Goal: Information Seeking & Learning: Learn about a topic

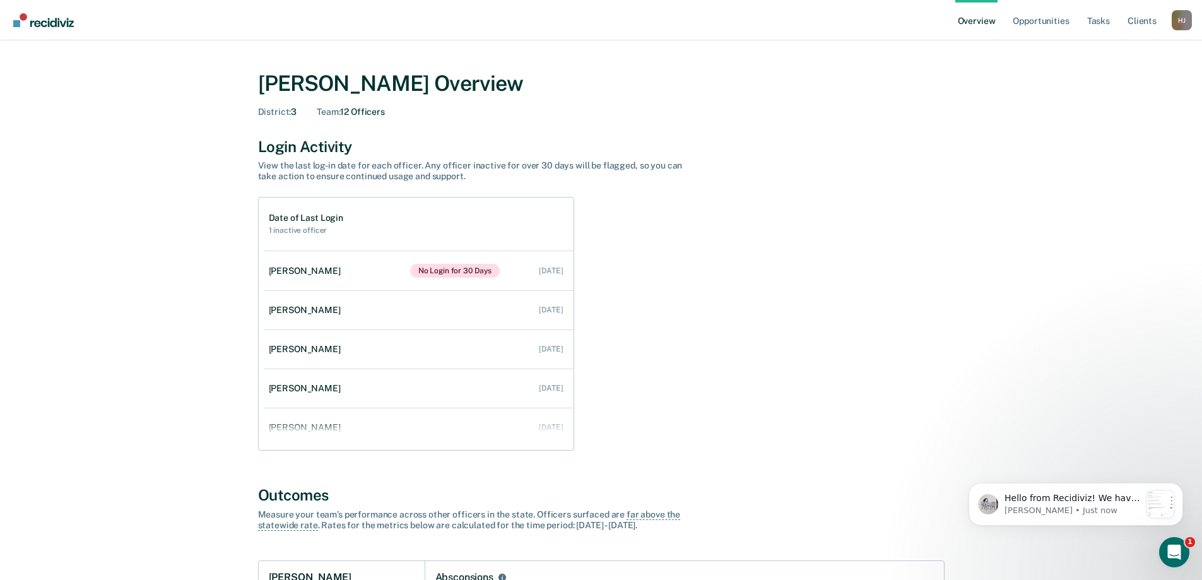
click at [1180, 19] on div "H J" at bounding box center [1182, 20] width 20 height 20
click at [1126, 100] on link "Go to Operations" at bounding box center [1130, 98] width 81 height 11
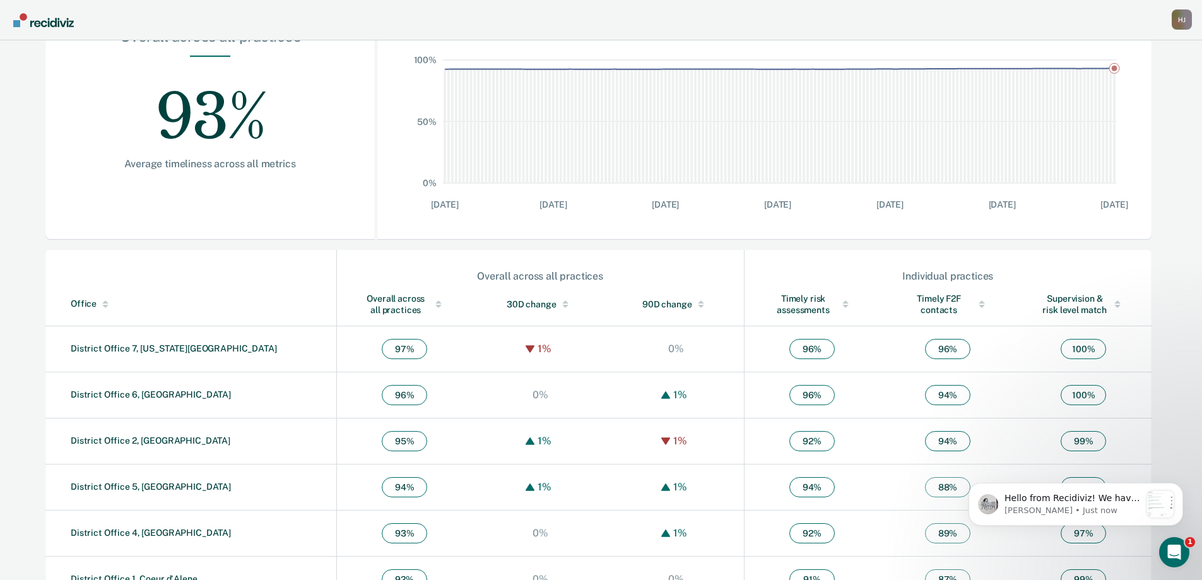
scroll to position [300, 0]
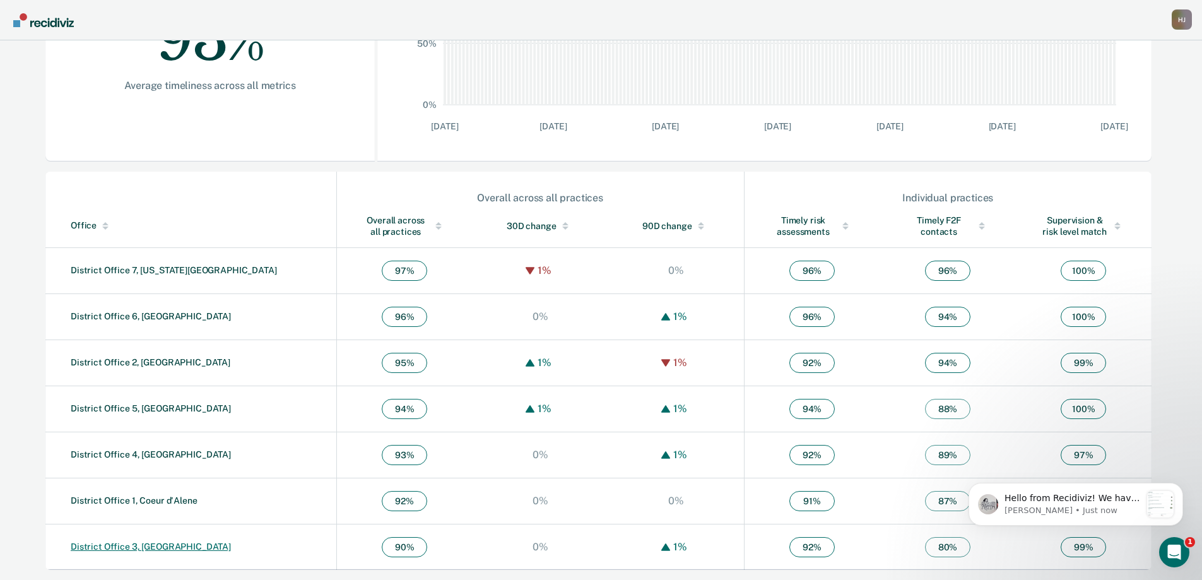
click at [161, 549] on link "District Office 3, Caldwell" at bounding box center [151, 546] width 160 height 10
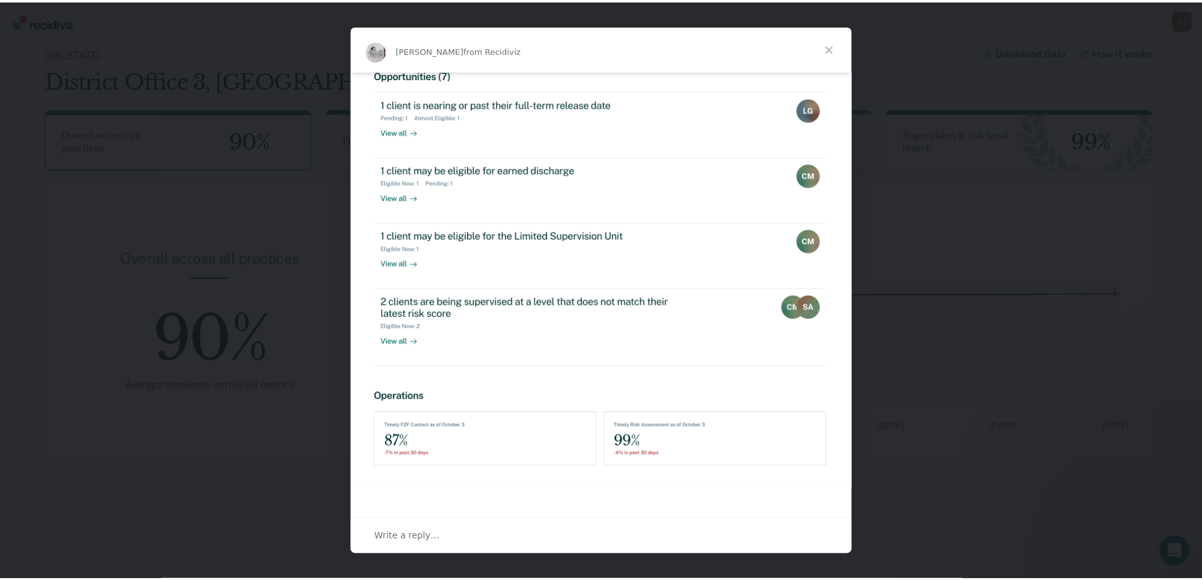
scroll to position [346, 0]
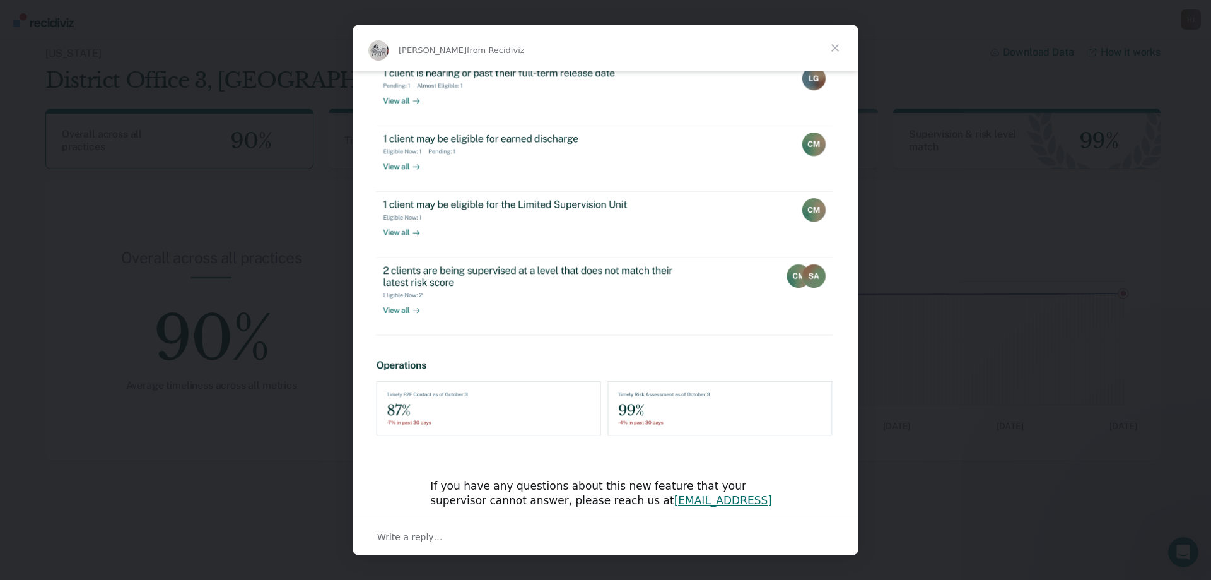
click at [841, 48] on span "Close" at bounding box center [835, 47] width 45 height 45
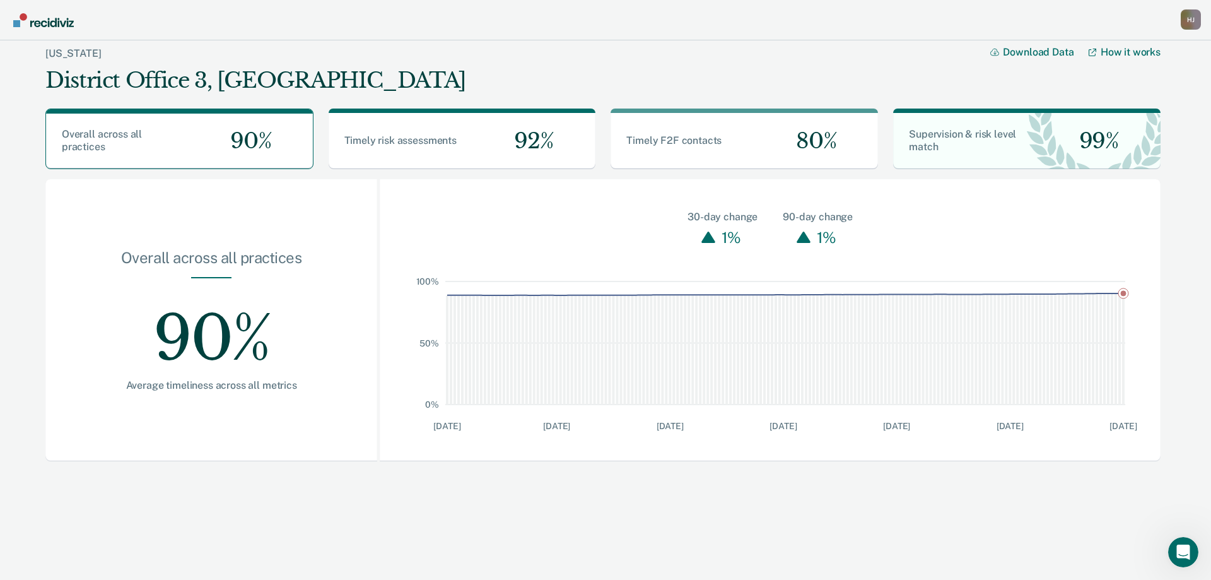
click at [50, 27] on link "Go to Recidiviz Home" at bounding box center [43, 20] width 67 height 40
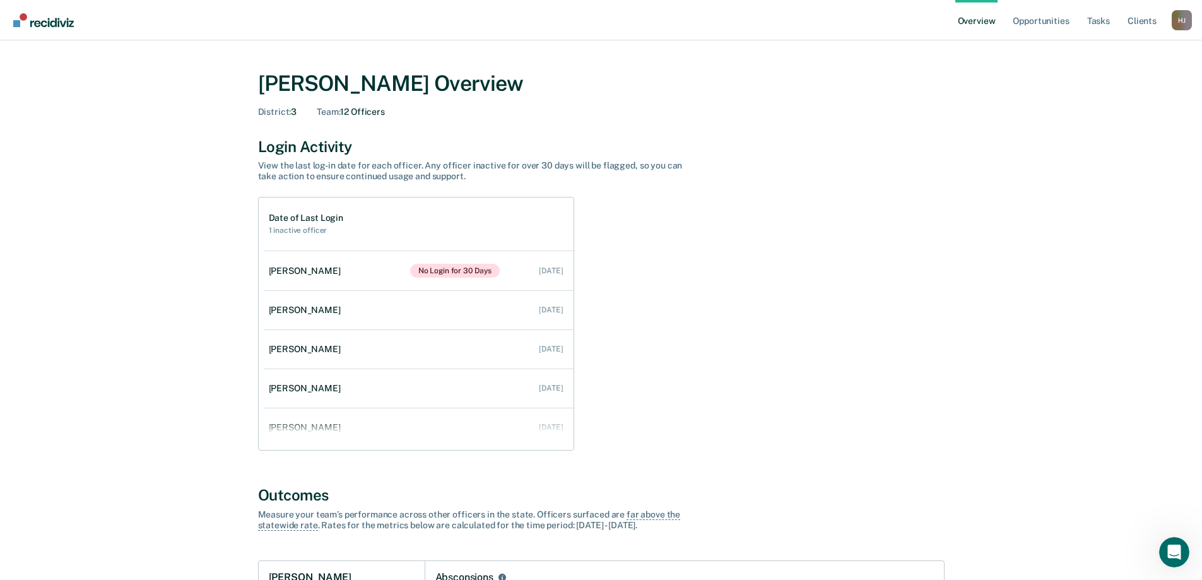
click at [1177, 20] on div "H J" at bounding box center [1182, 20] width 20 height 20
click at [1114, 95] on link "Go to Operations" at bounding box center [1130, 98] width 81 height 11
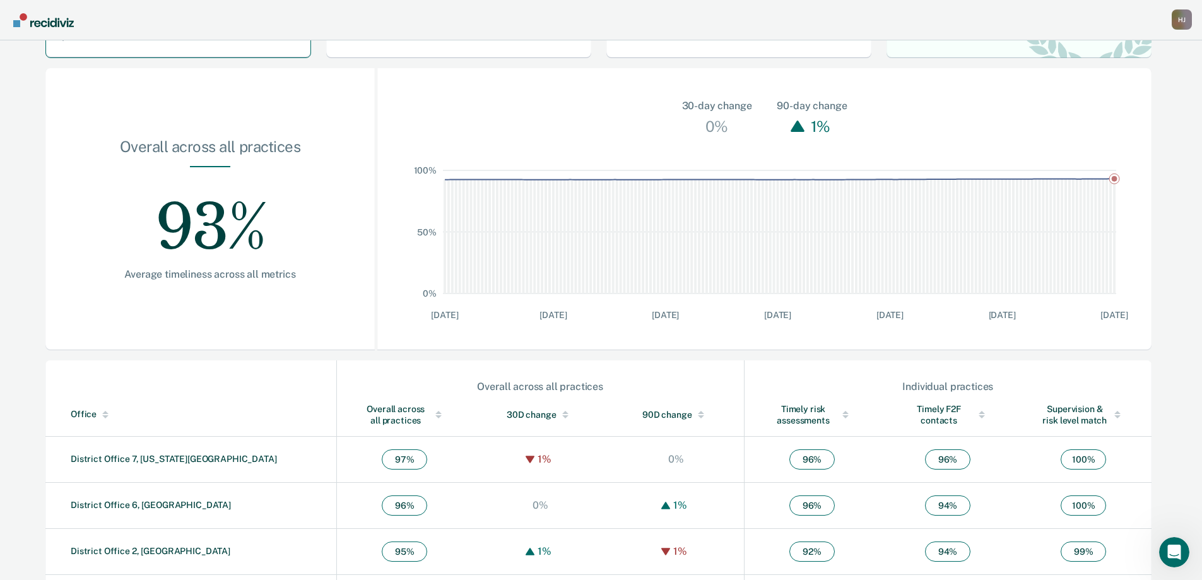
scroll to position [300, 0]
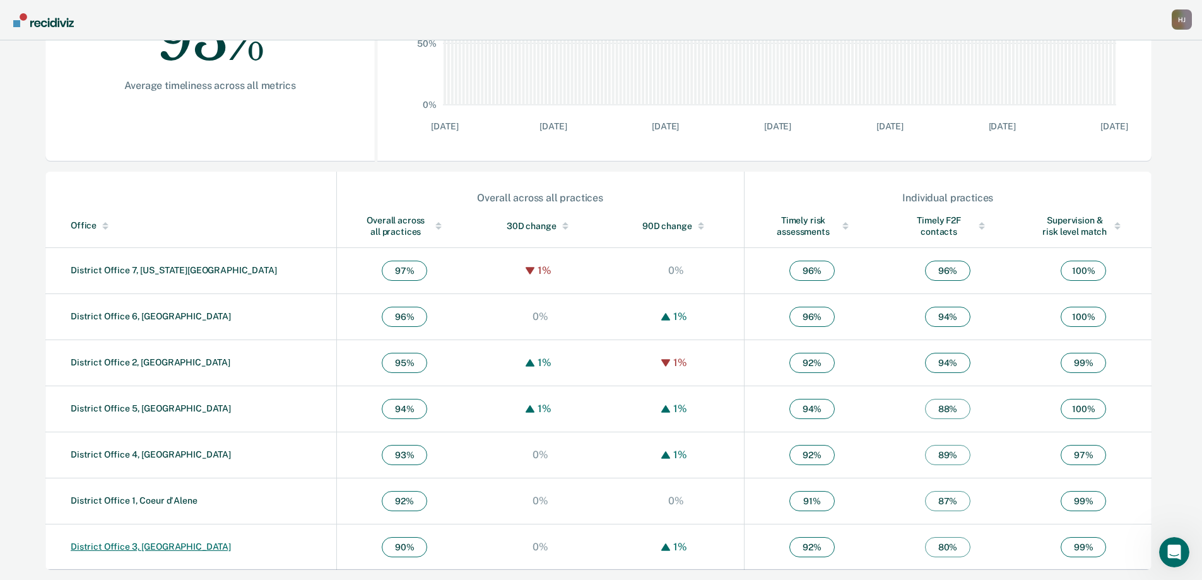
click at [146, 546] on link "District Office 3, Caldwell" at bounding box center [151, 546] width 160 height 10
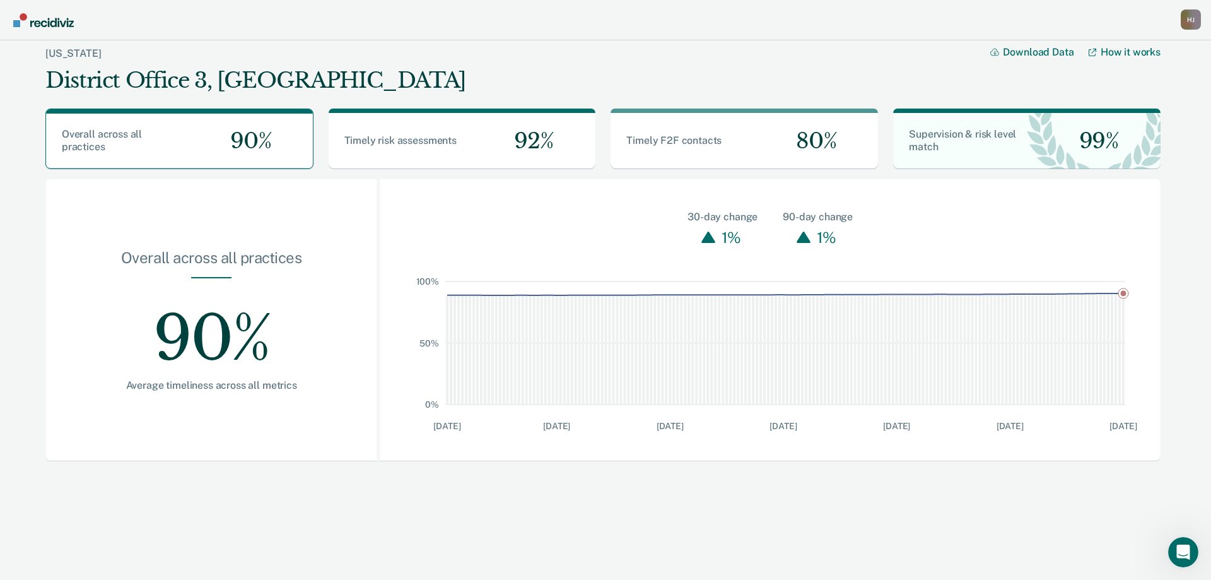
click at [1194, 20] on div "H J" at bounding box center [1191, 19] width 20 height 20
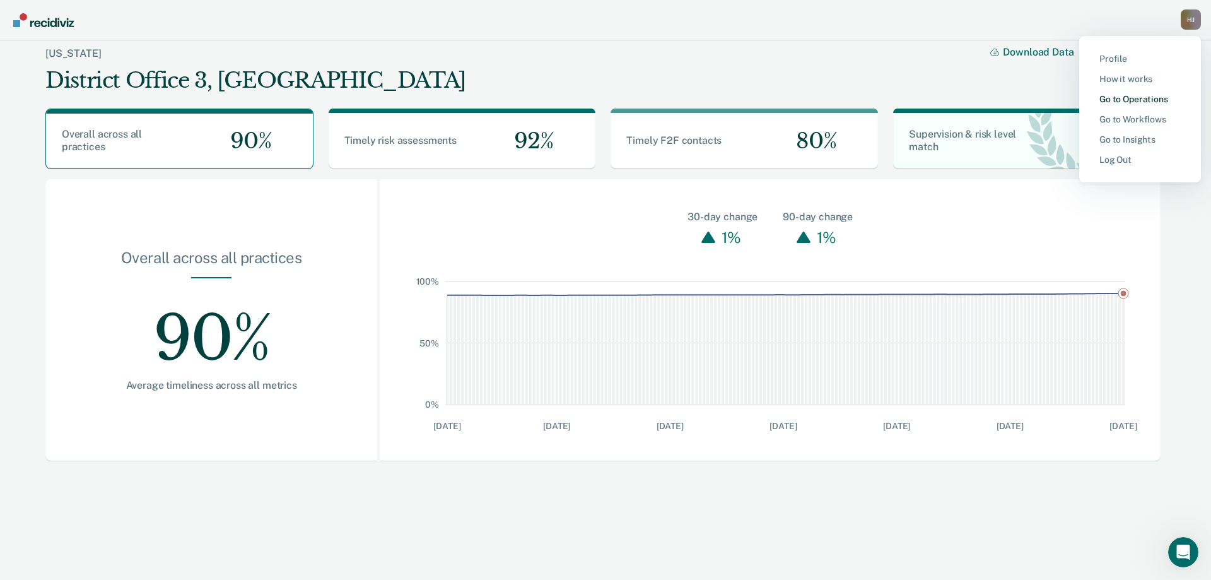
click at [1132, 98] on link "Go to Operations" at bounding box center [1140, 99] width 81 height 11
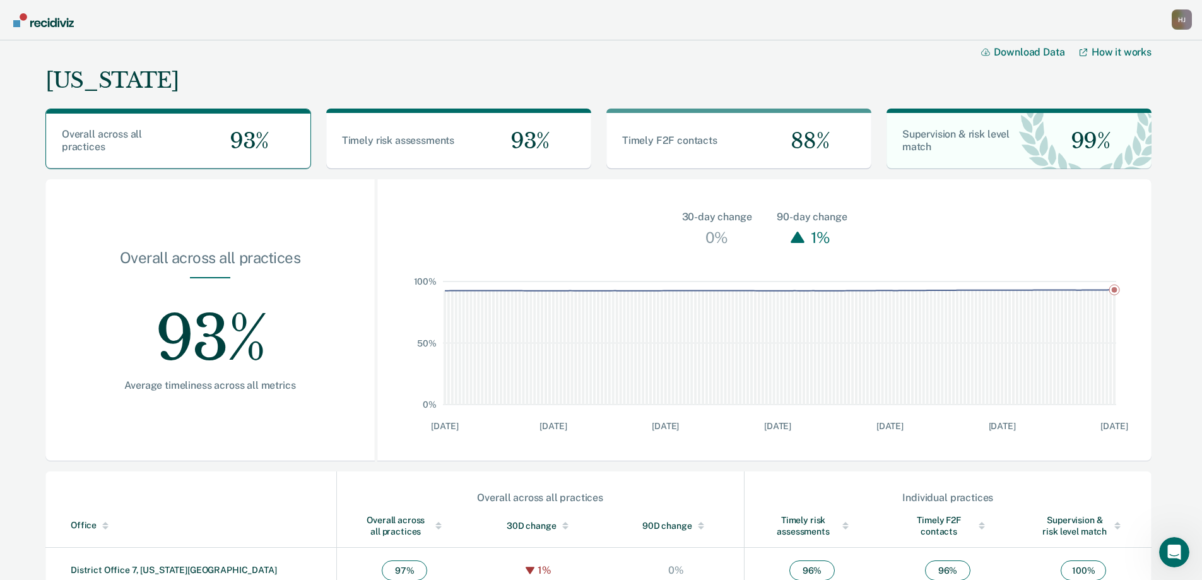
click at [49, 25] on img "Go to Recidiviz Home" at bounding box center [43, 20] width 61 height 14
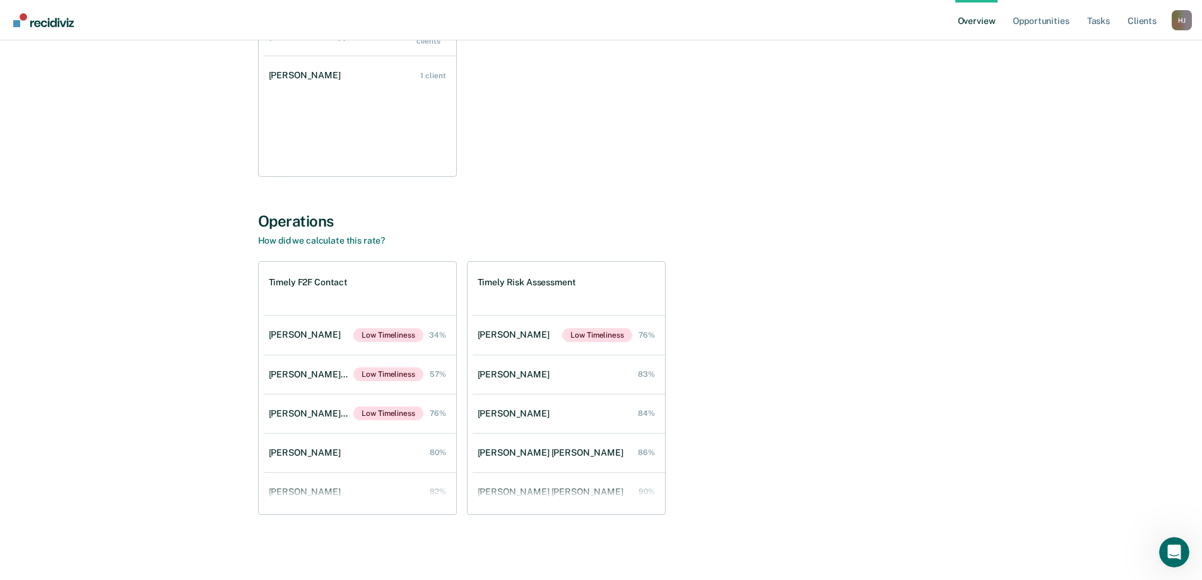
scroll to position [1221, 0]
click at [314, 375] on div "[PERSON_NAME] [PERSON_NAME]" at bounding box center [311, 373] width 85 height 11
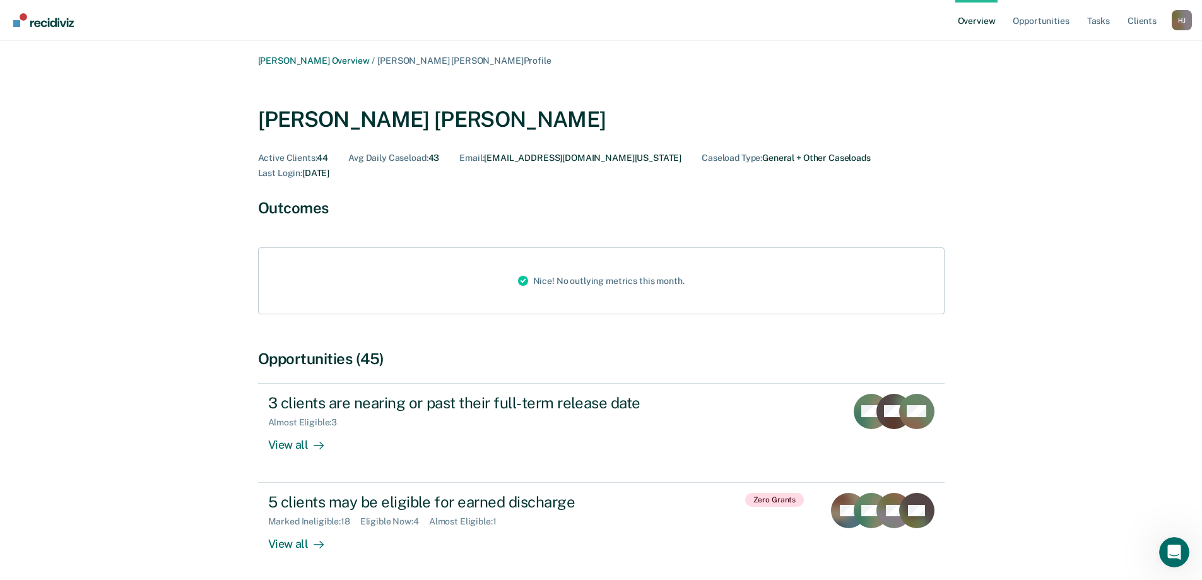
click at [56, 25] on img "Go to Recidiviz Home" at bounding box center [43, 20] width 61 height 14
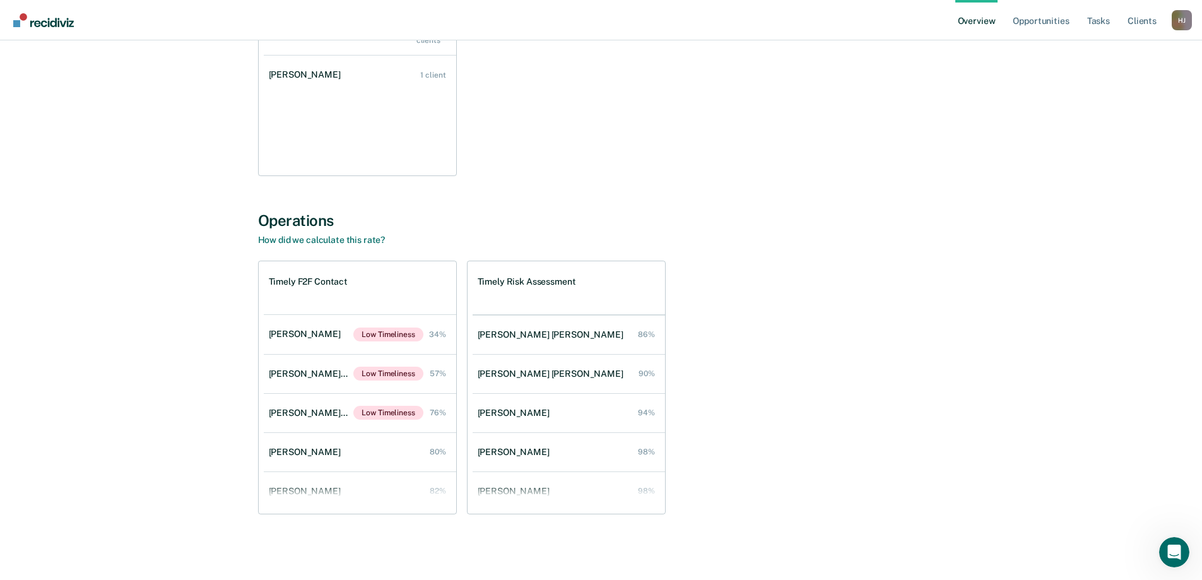
scroll to position [97, 0]
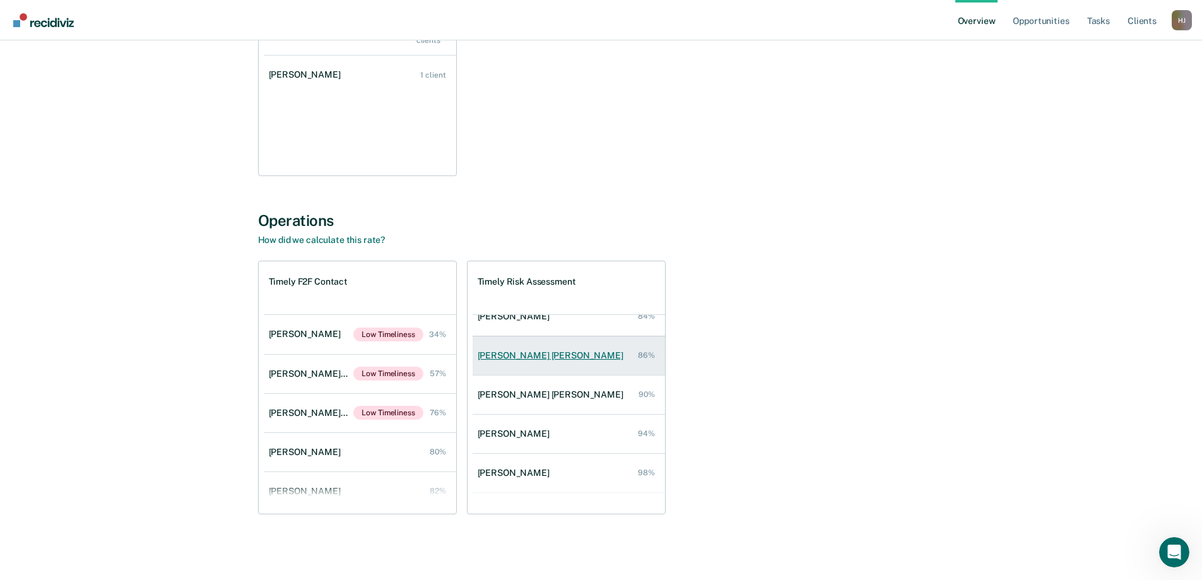
click at [534, 357] on div "[PERSON_NAME] [PERSON_NAME]" at bounding box center [553, 355] width 151 height 11
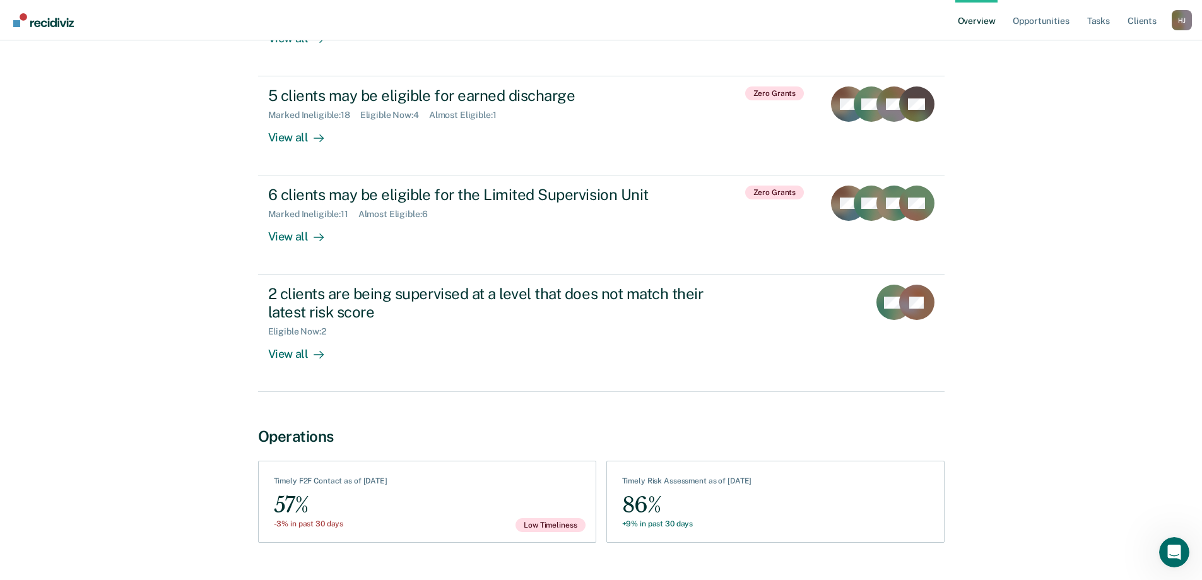
scroll to position [419, 0]
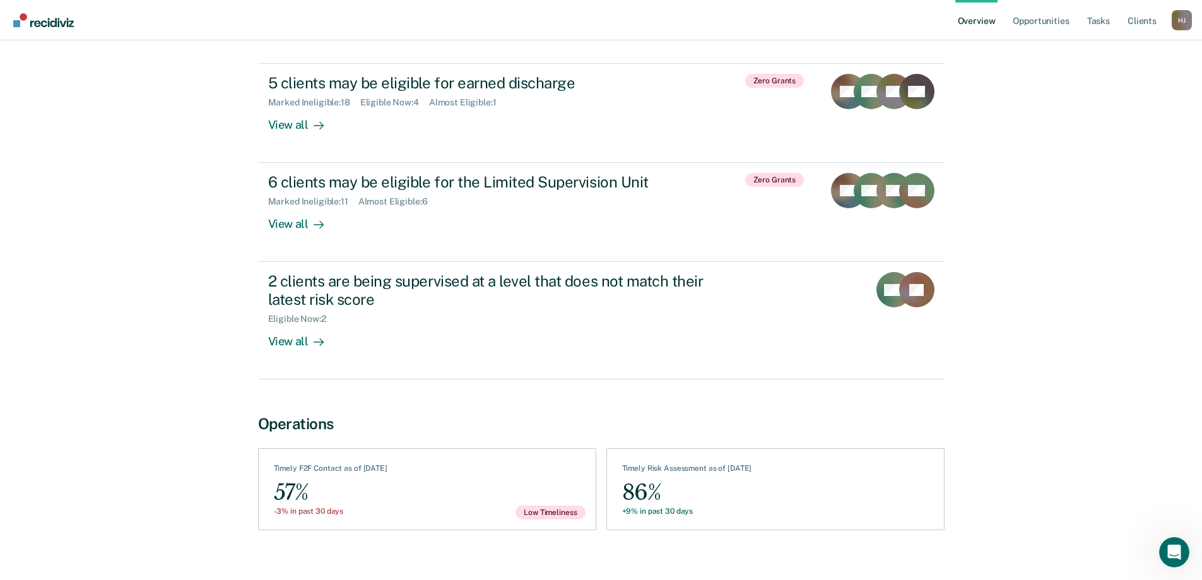
click at [50, 25] on img "Go to Recidiviz Home" at bounding box center [43, 20] width 61 height 14
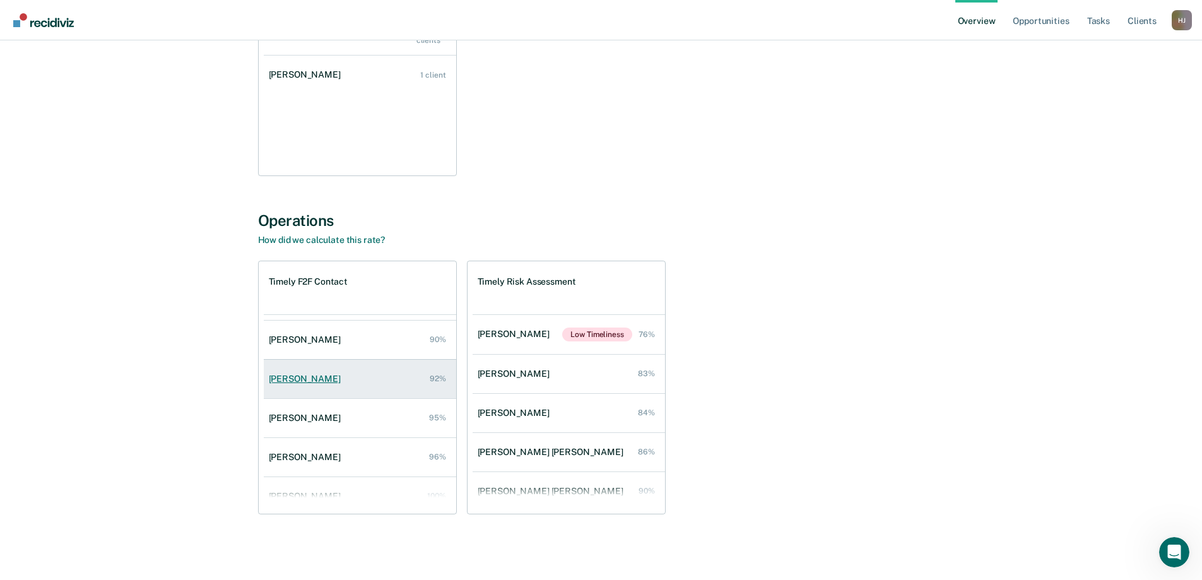
scroll to position [252, 0]
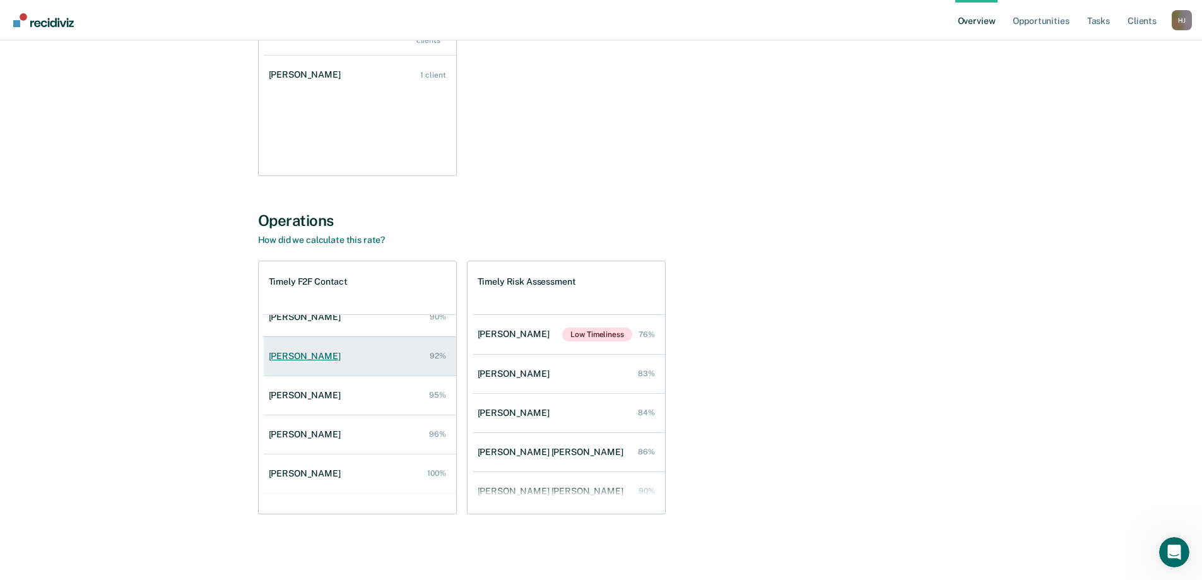
click at [310, 354] on div "[PERSON_NAME]" at bounding box center [307, 356] width 77 height 11
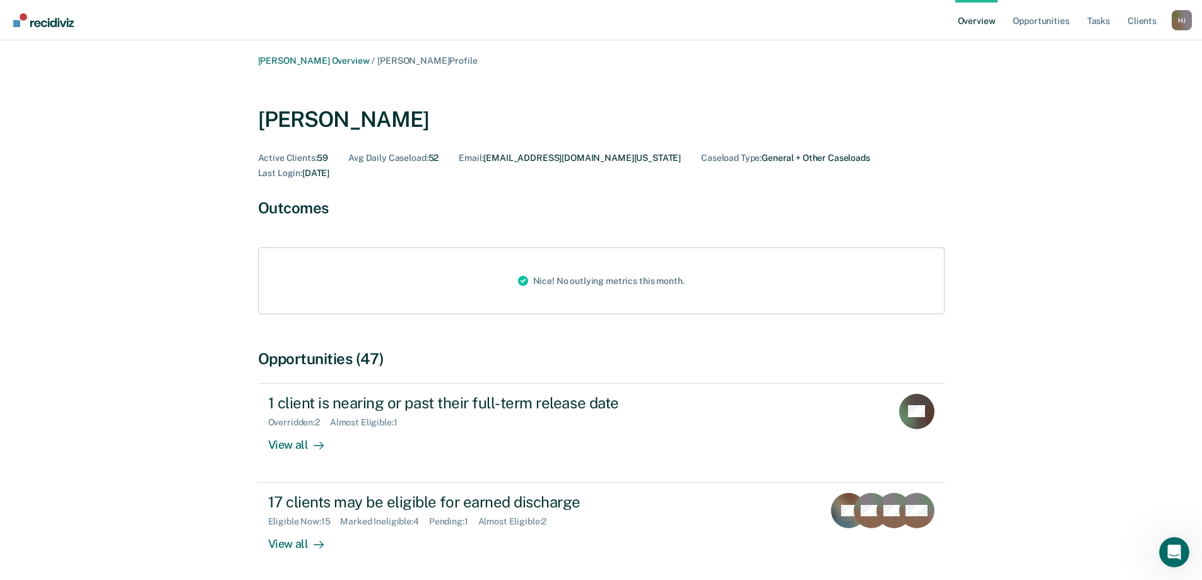
click at [66, 26] on link "Go to Recidiviz Home" at bounding box center [43, 20] width 67 height 40
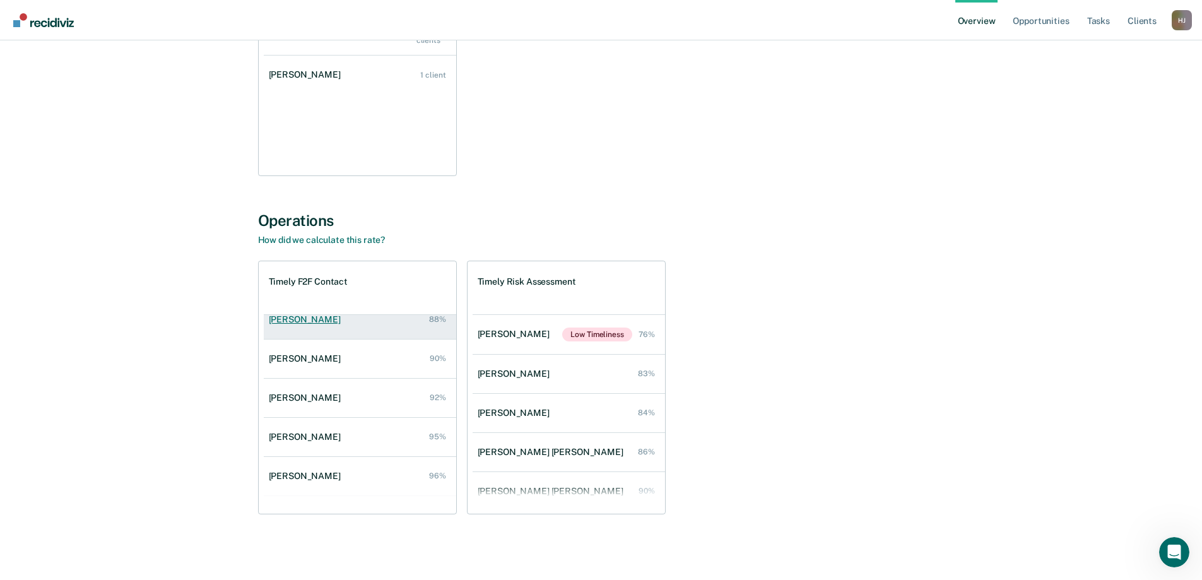
scroll to position [189, 0]
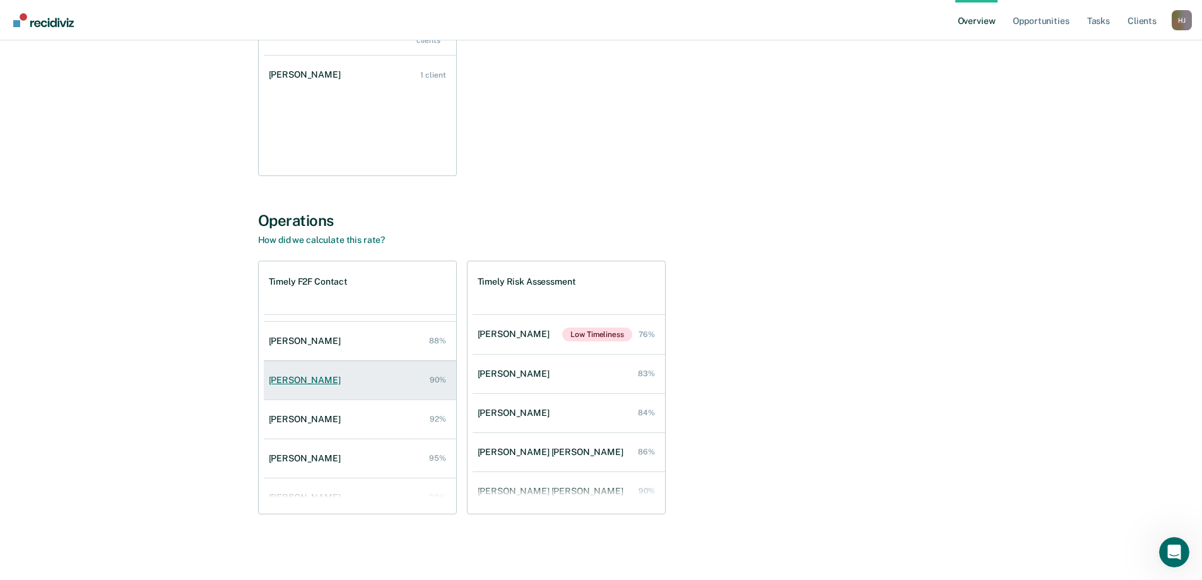
click at [309, 380] on div "[PERSON_NAME]" at bounding box center [307, 380] width 77 height 11
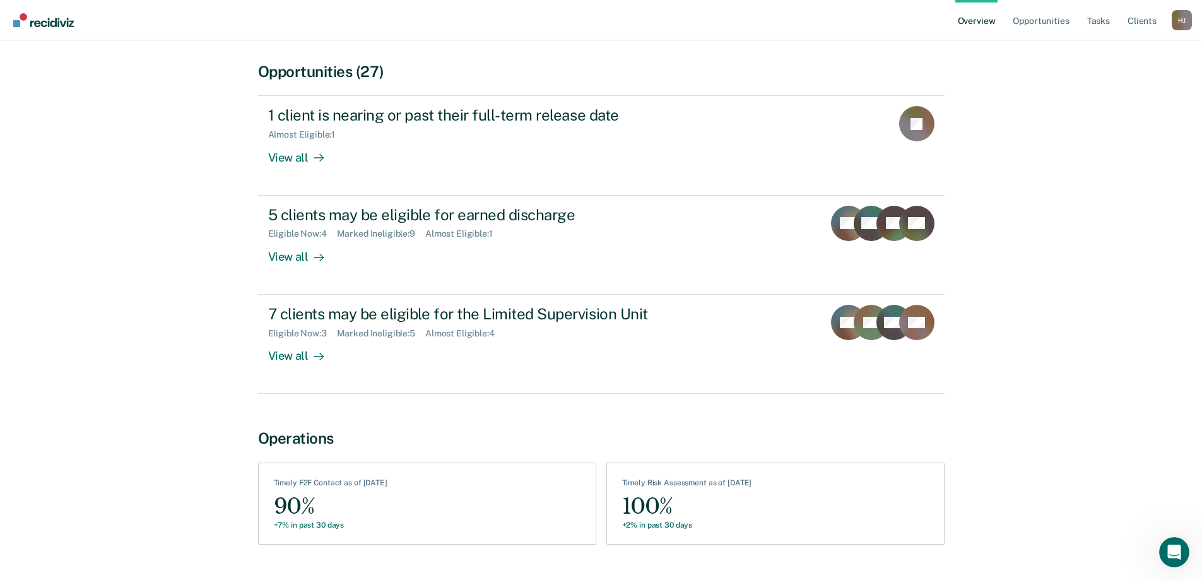
scroll to position [409, 0]
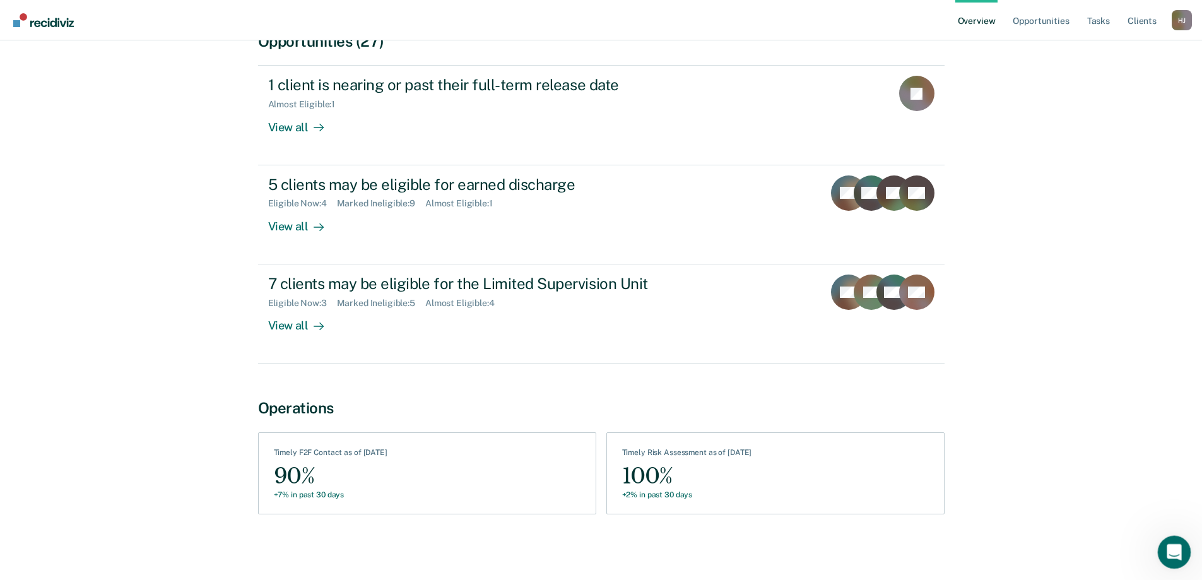
click at [1179, 554] on div "Open Intercom Messenger" at bounding box center [1172, 550] width 42 height 42
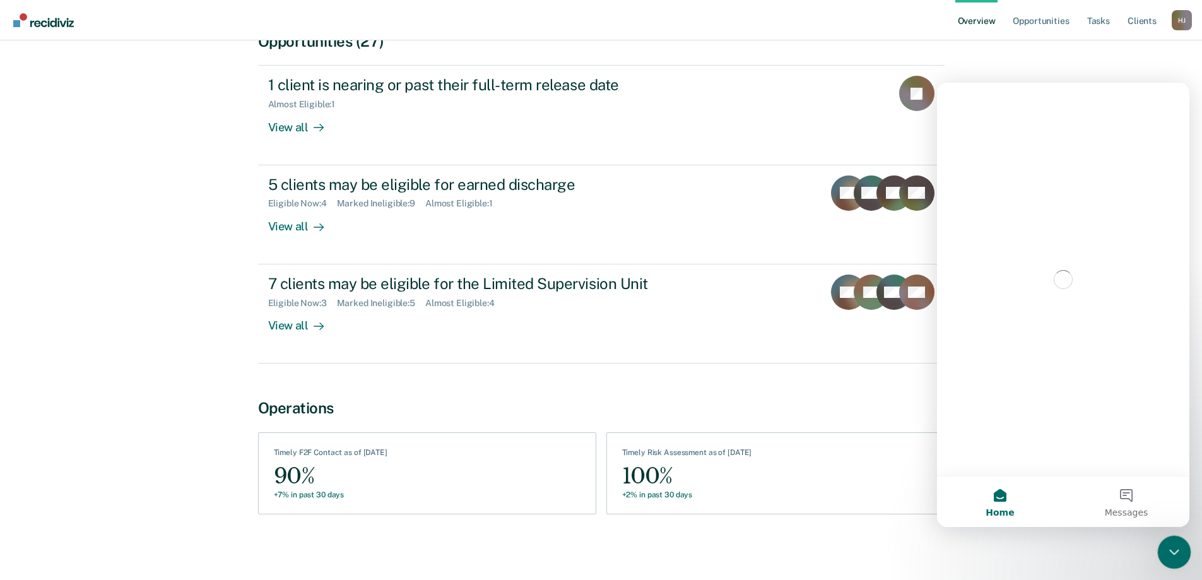
scroll to position [0, 0]
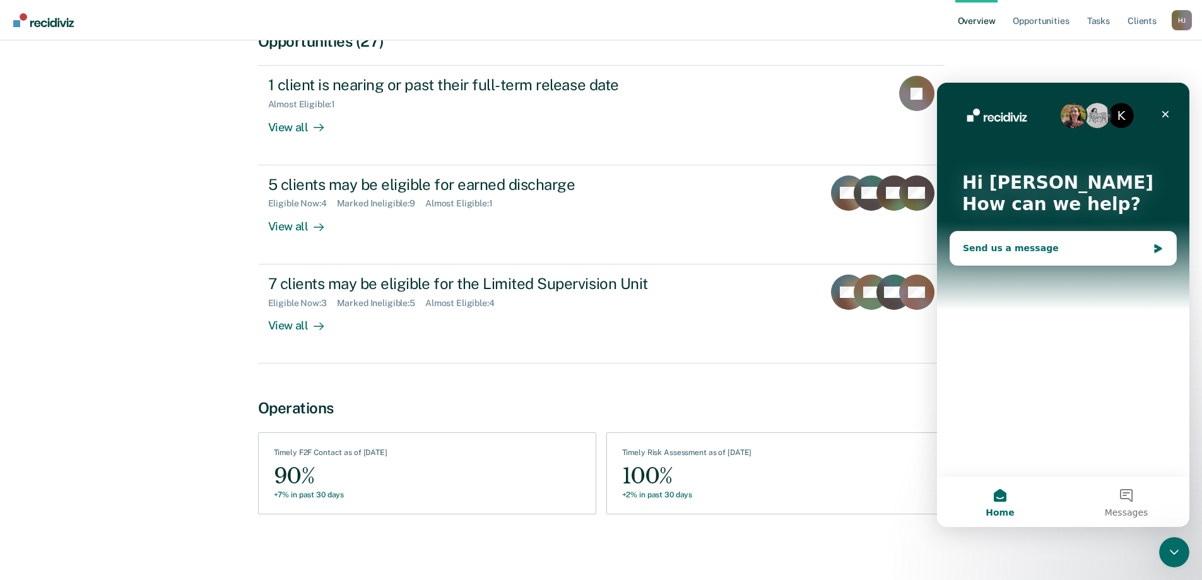
click at [1001, 248] on div "Send us a message" at bounding box center [1055, 248] width 185 height 13
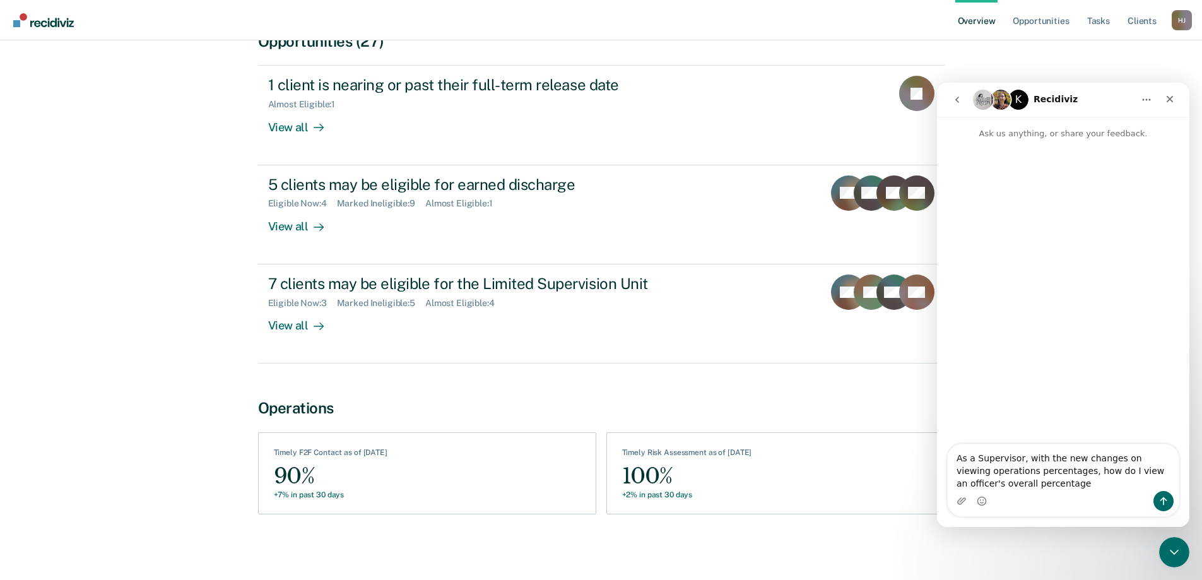
type textarea "As a Supervisor, with the new changes on viewing operations percentages, how do…"
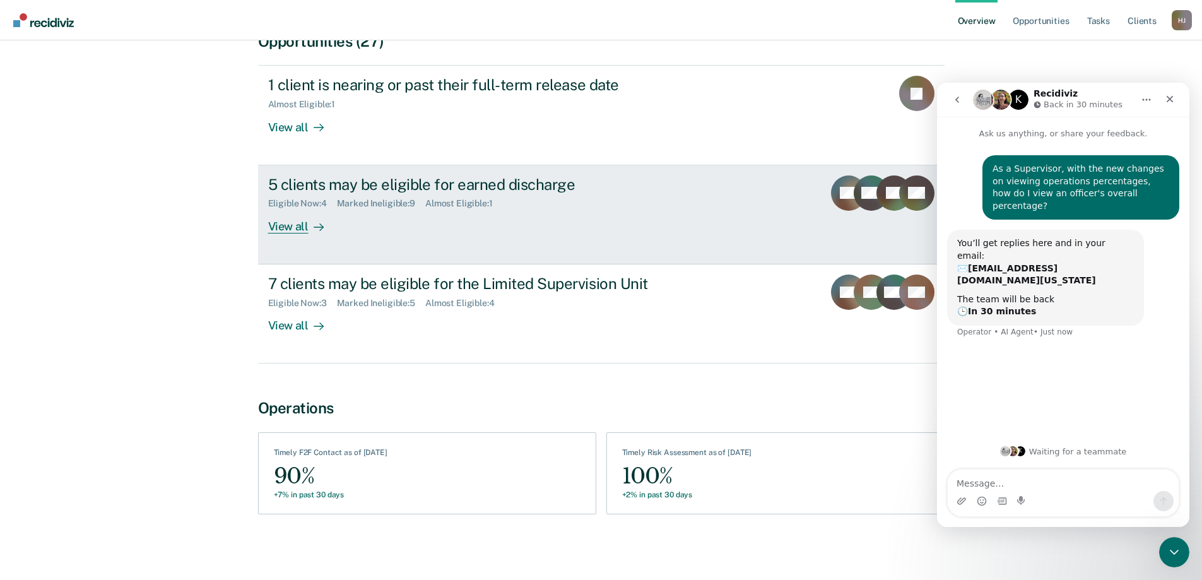
click at [727, 228] on div "5 clients may be eligible for earned discharge Eligible Now : 4 Marked Ineligib…" at bounding box center [504, 204] width 473 height 58
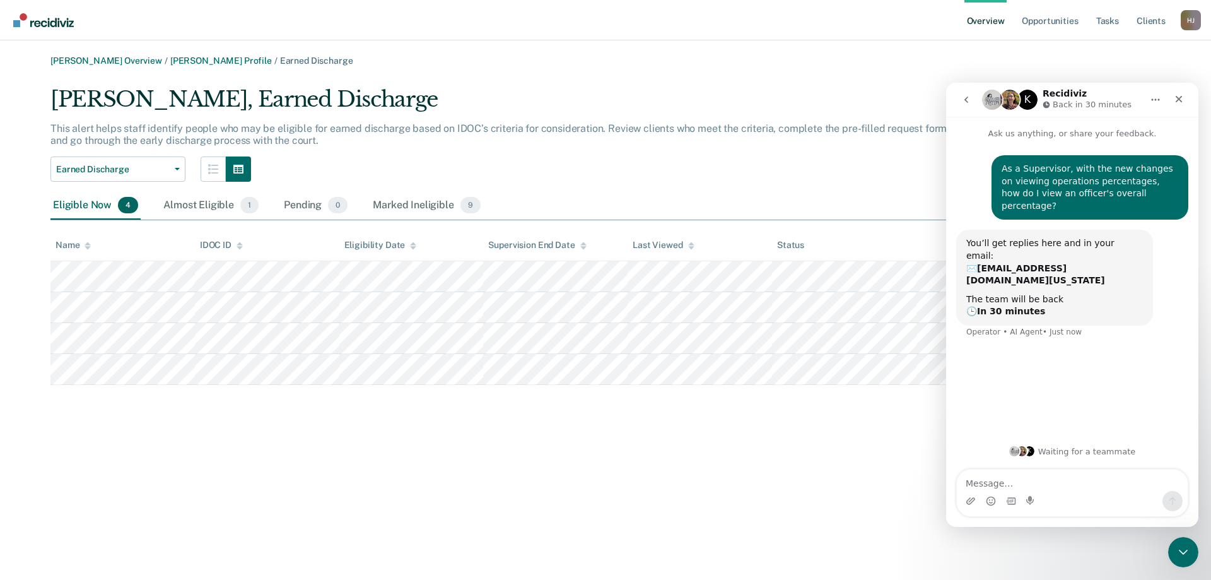
click at [59, 21] on img "Go to Recidiviz Home" at bounding box center [43, 20] width 61 height 14
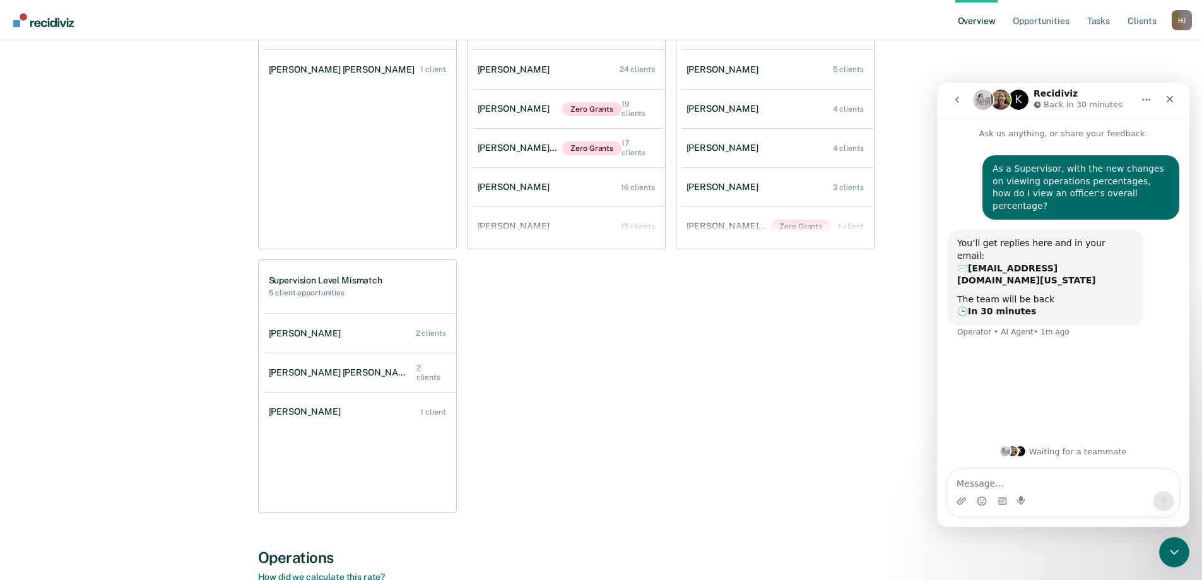
scroll to position [1221, 0]
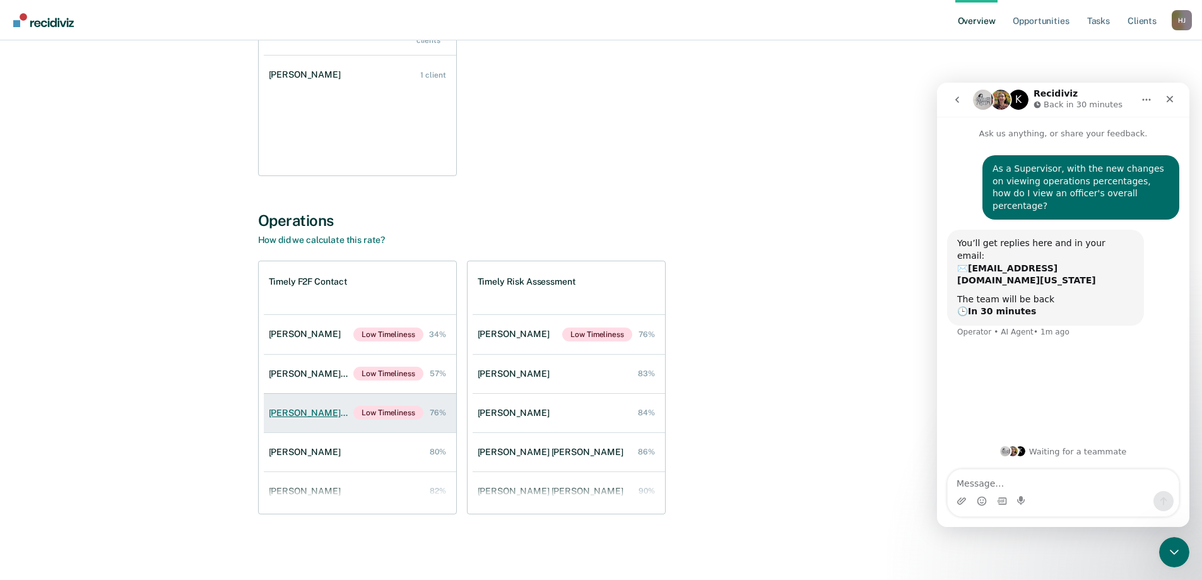
click at [298, 417] on div "[PERSON_NAME] [PERSON_NAME]" at bounding box center [311, 413] width 85 height 11
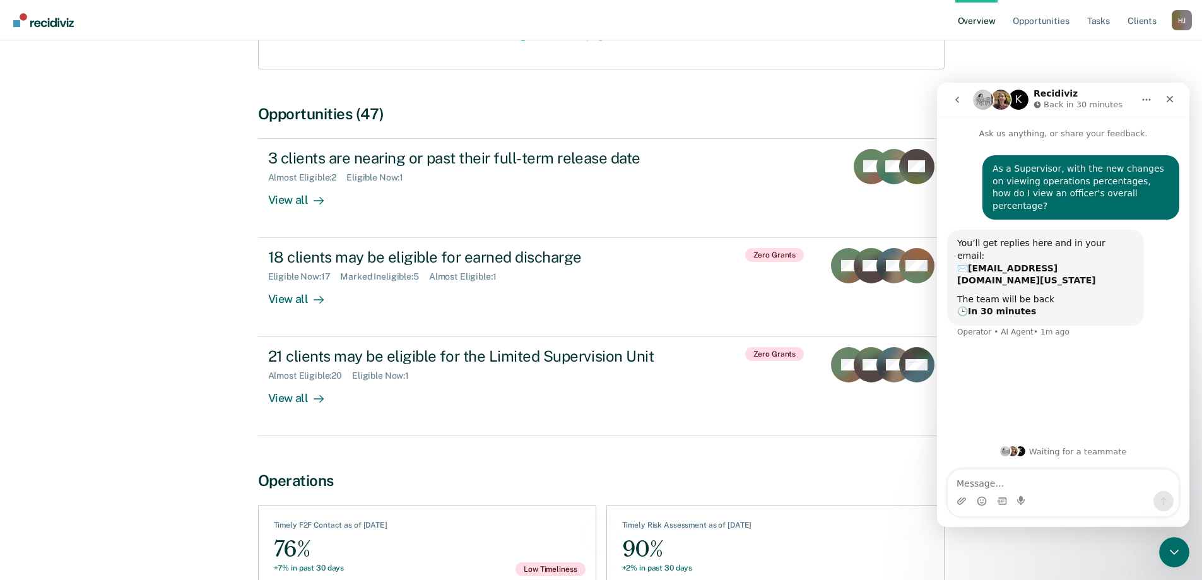
scroll to position [302, 0]
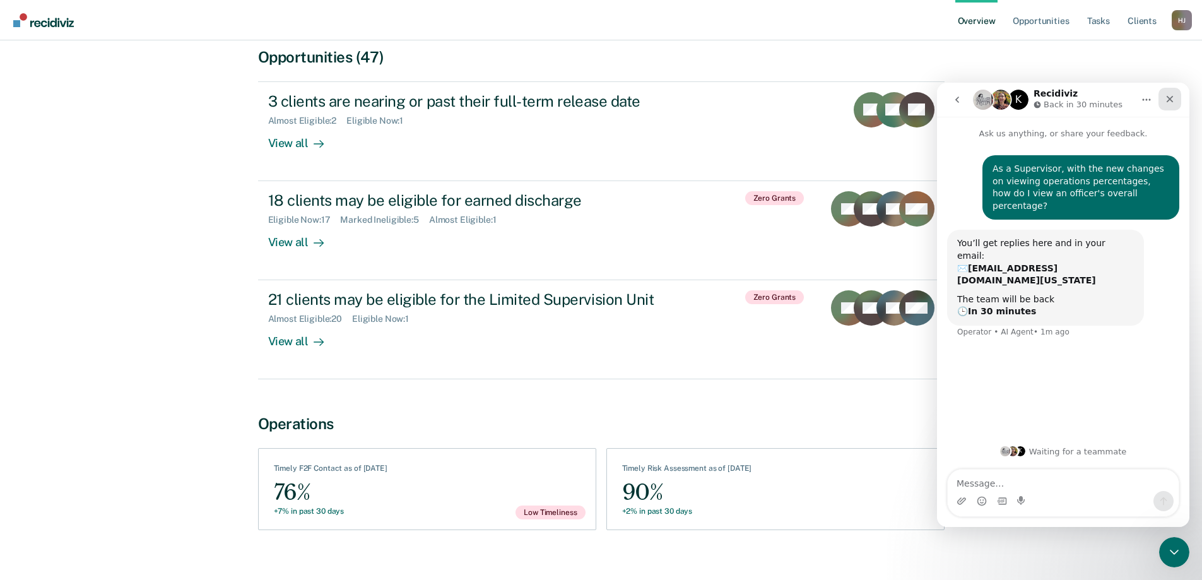
click at [1168, 99] on icon "Close" at bounding box center [1170, 99] width 10 height 10
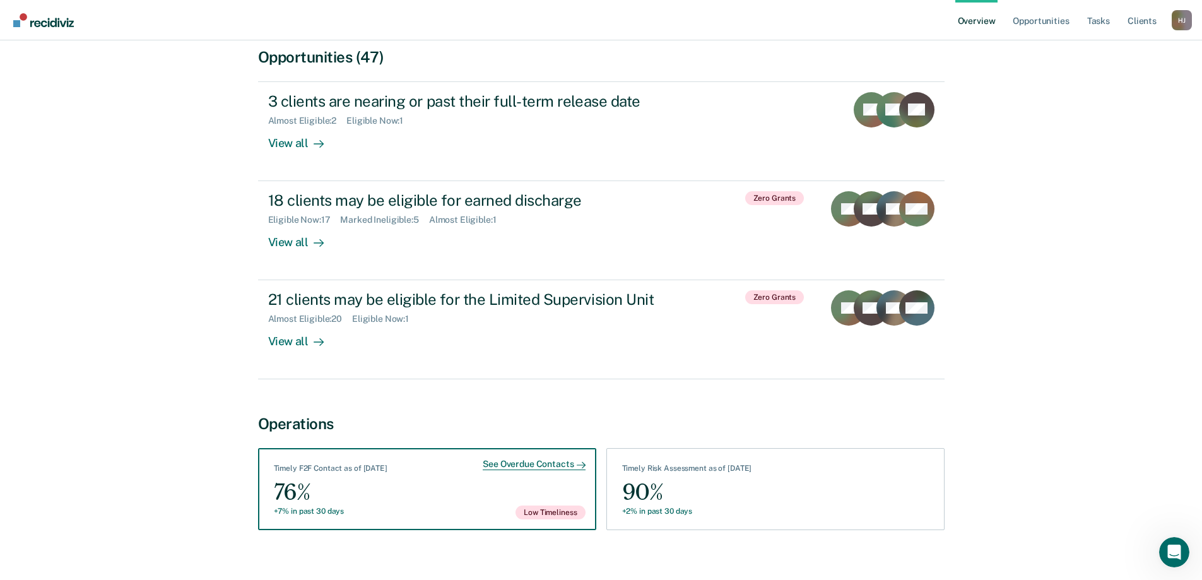
scroll to position [0, 0]
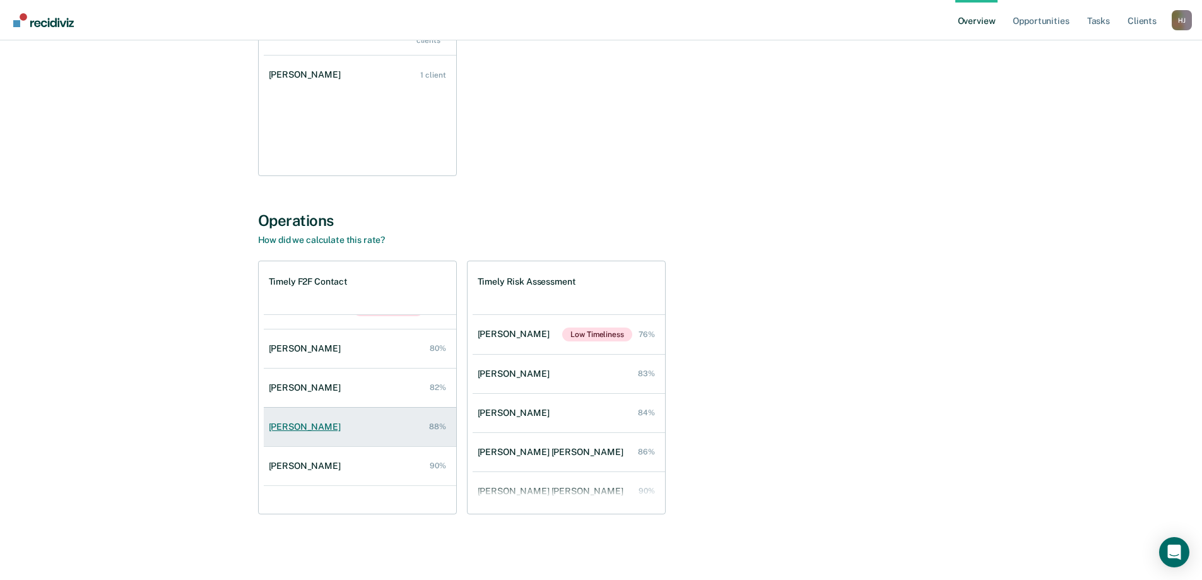
scroll to position [126, 0]
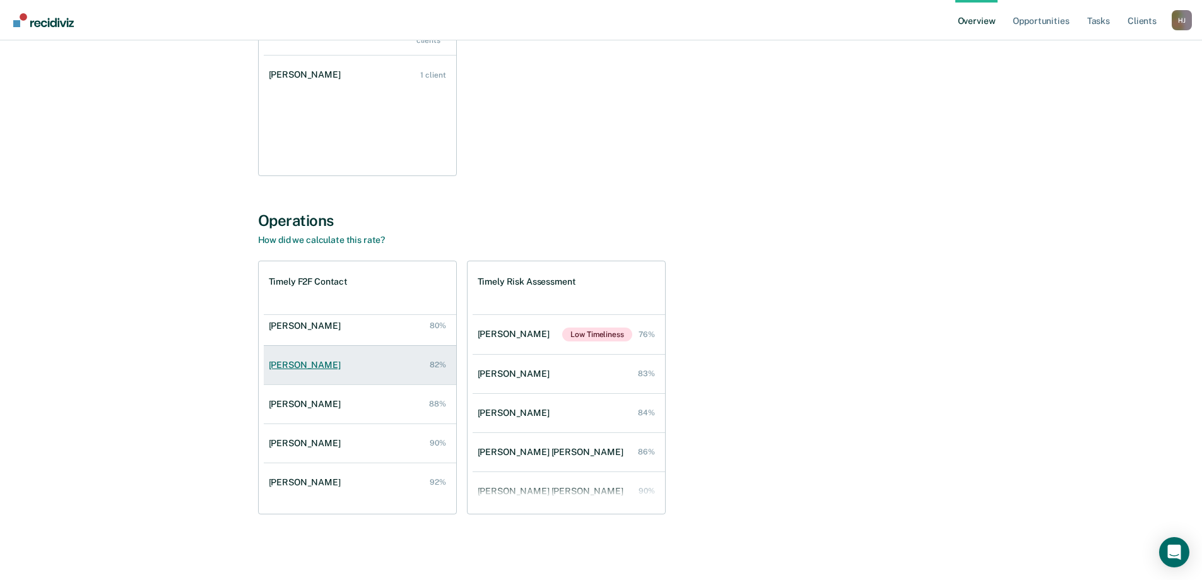
click at [309, 368] on div "[PERSON_NAME]" at bounding box center [307, 365] width 77 height 11
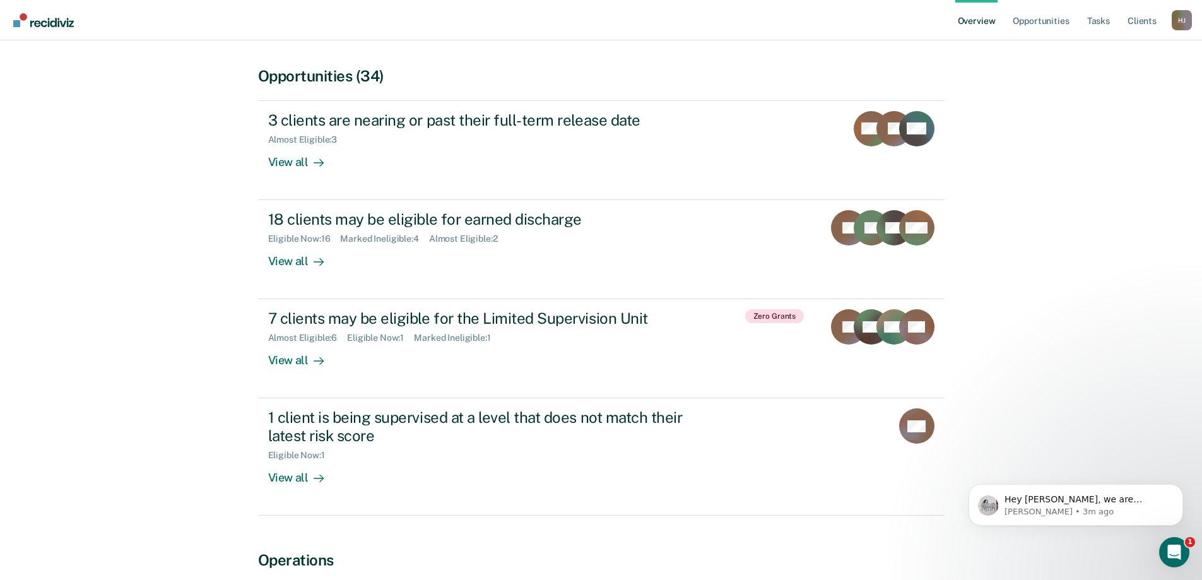
scroll to position [103, 0]
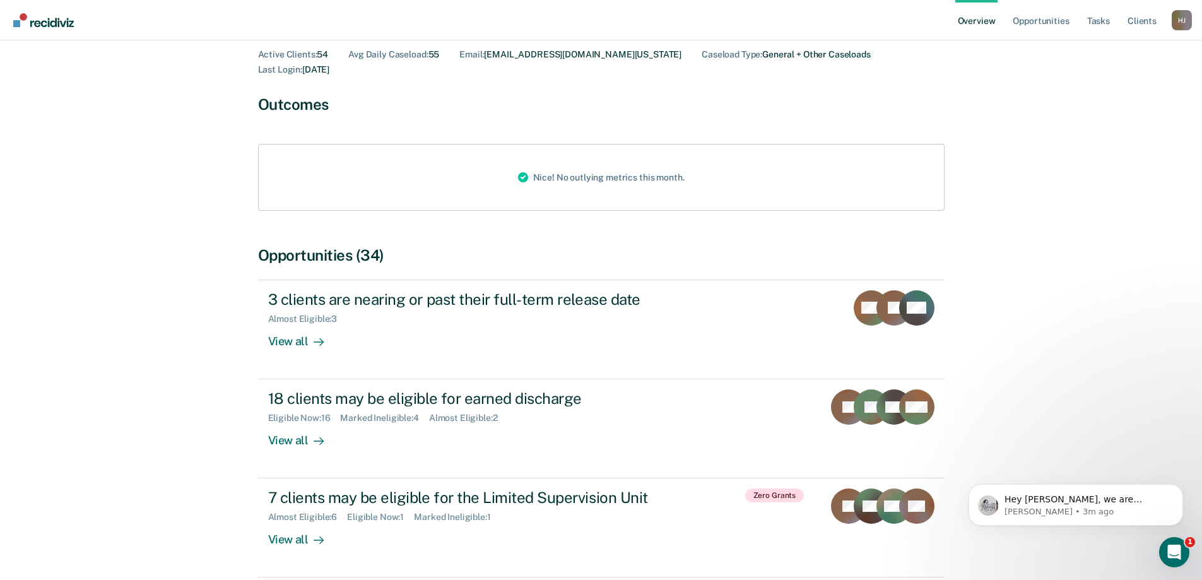
click at [58, 28] on link "Go to Recidiviz Home" at bounding box center [43, 20] width 67 height 40
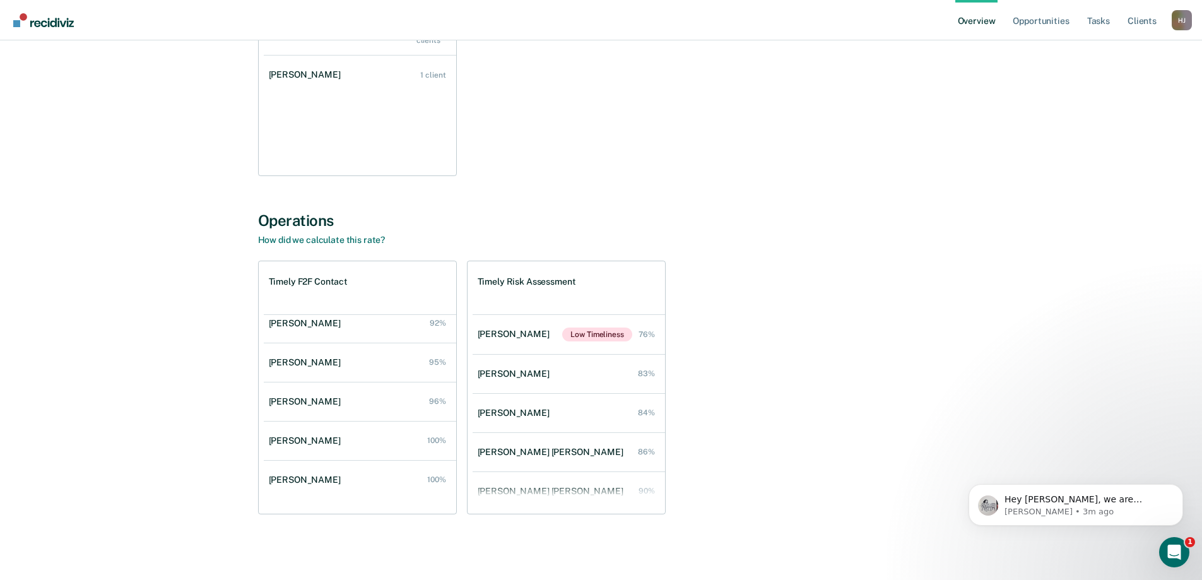
scroll to position [286, 0]
click at [310, 440] on div "[PERSON_NAME]" at bounding box center [307, 440] width 77 height 11
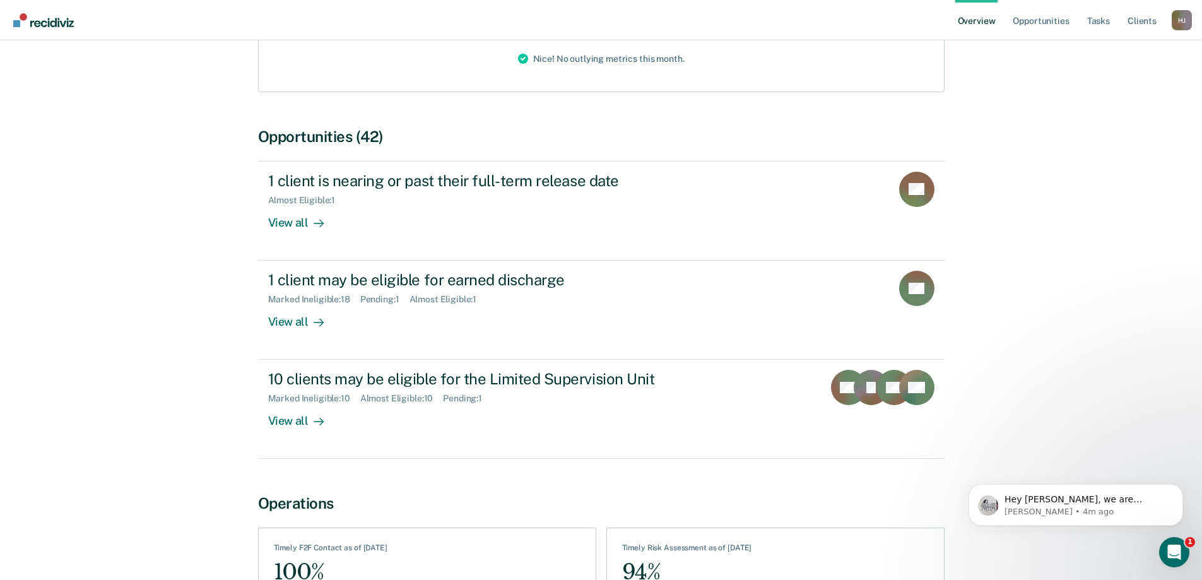
scroll to position [175, 0]
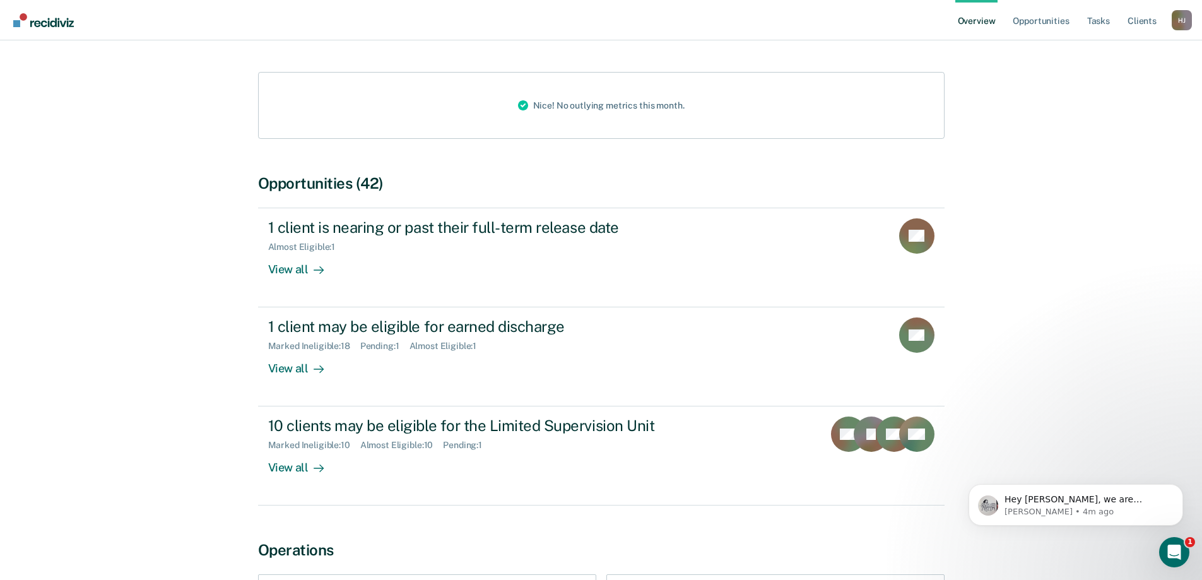
click at [48, 25] on img "Go to Recidiviz Home" at bounding box center [43, 20] width 61 height 14
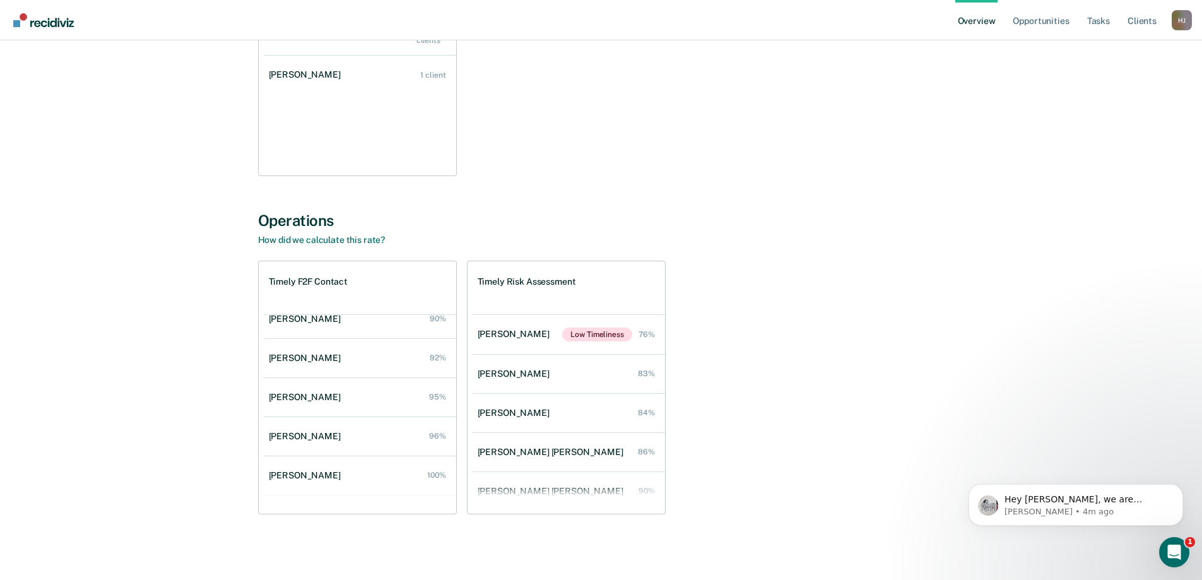
scroll to position [252, 0]
click at [302, 433] on div "[PERSON_NAME]" at bounding box center [307, 434] width 77 height 11
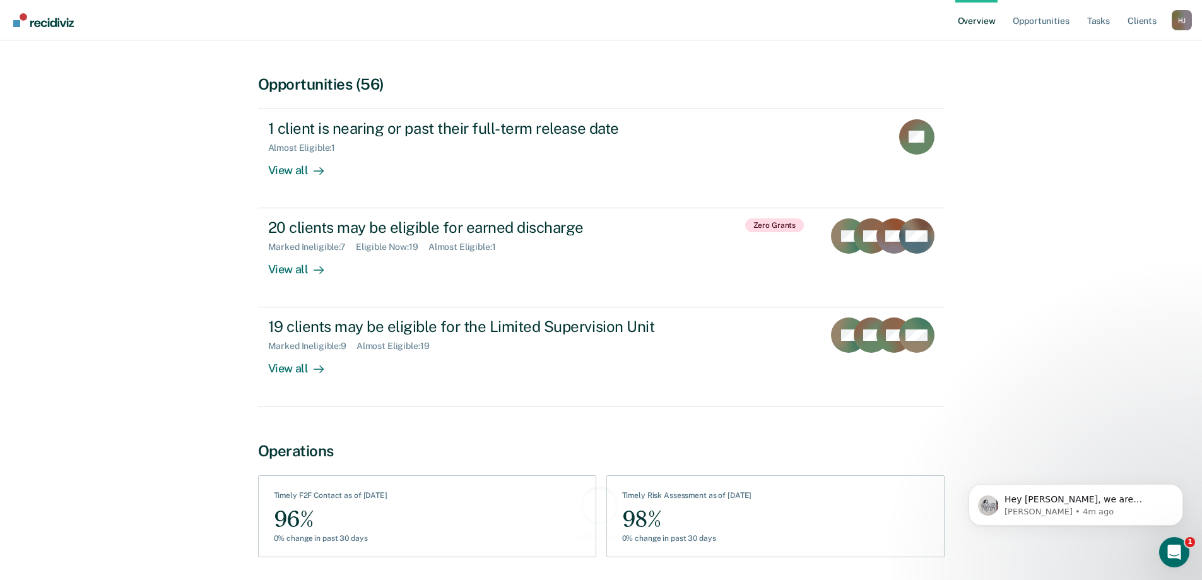
scroll to position [302, 0]
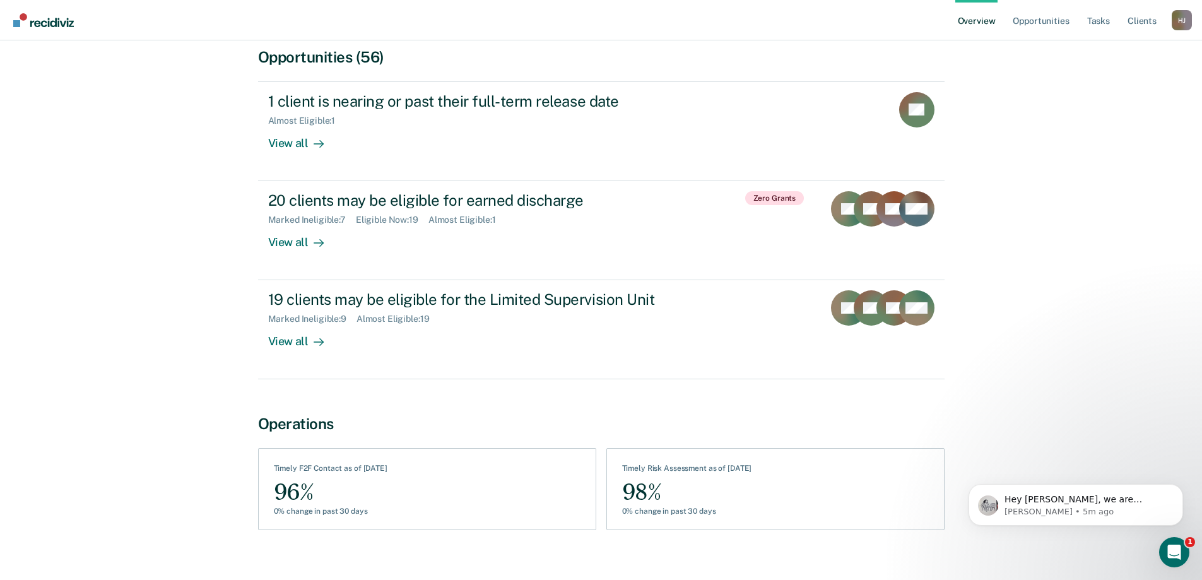
click at [63, 26] on img "Go to Recidiviz Home" at bounding box center [43, 20] width 61 height 14
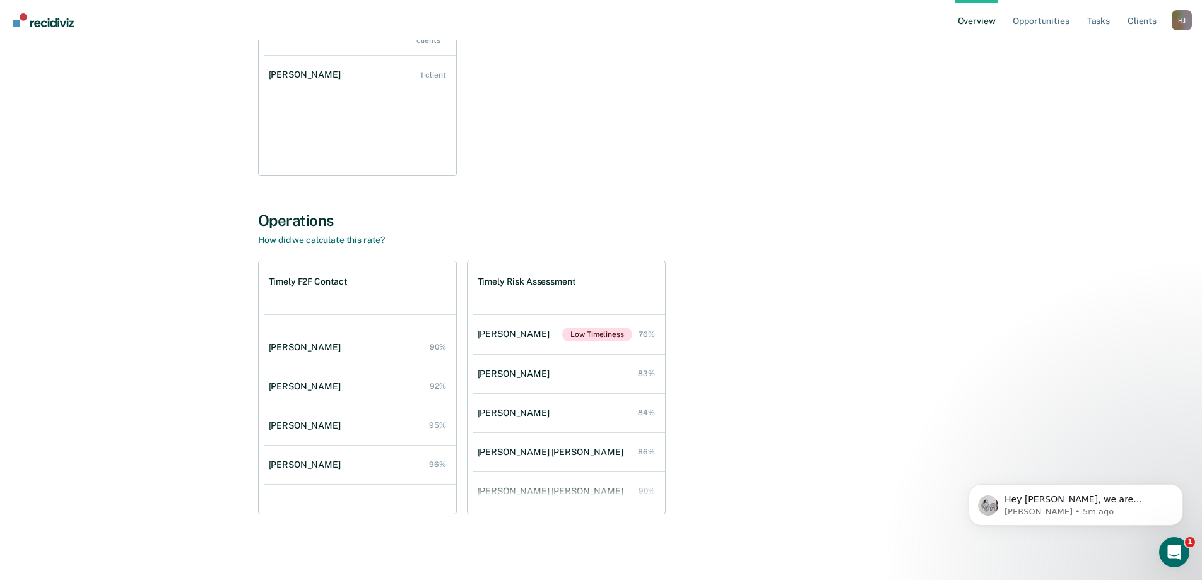
scroll to position [252, 0]
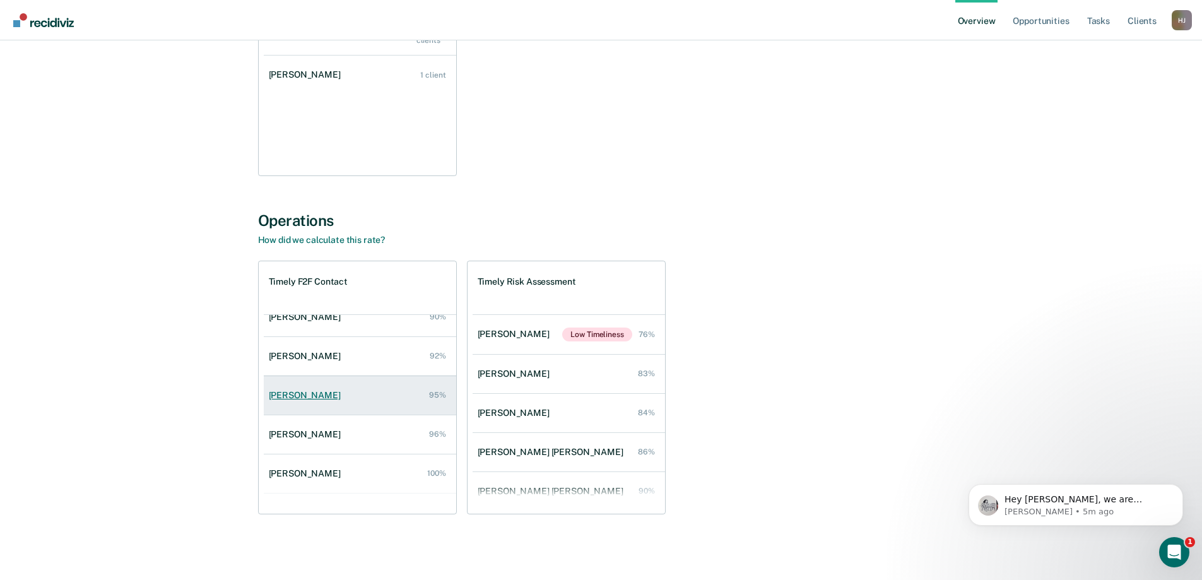
click at [315, 396] on div "[PERSON_NAME]" at bounding box center [307, 395] width 77 height 11
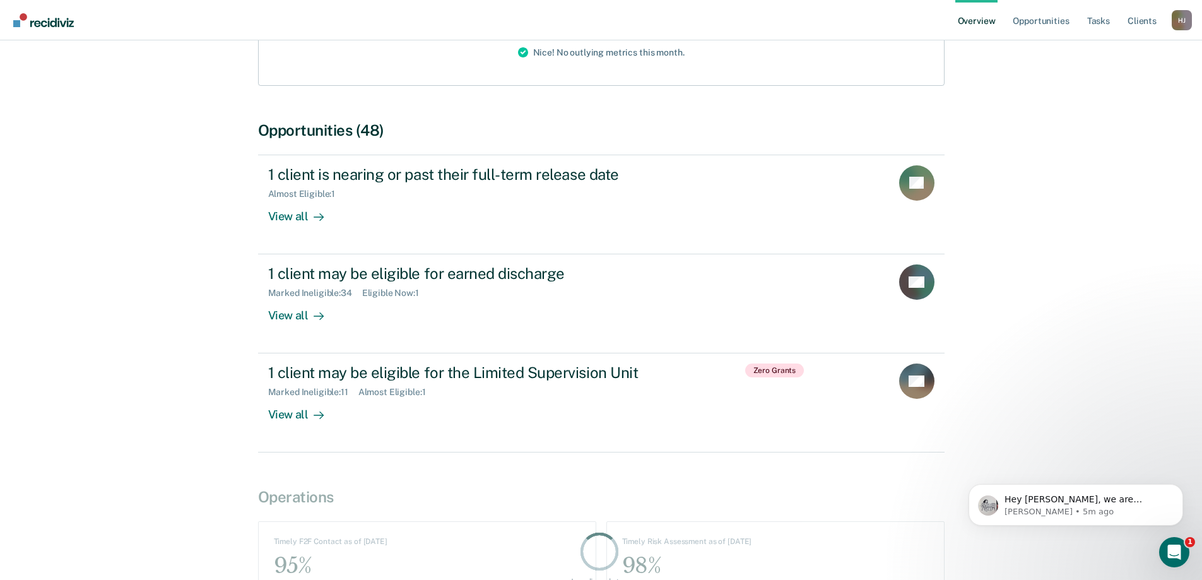
scroll to position [302, 0]
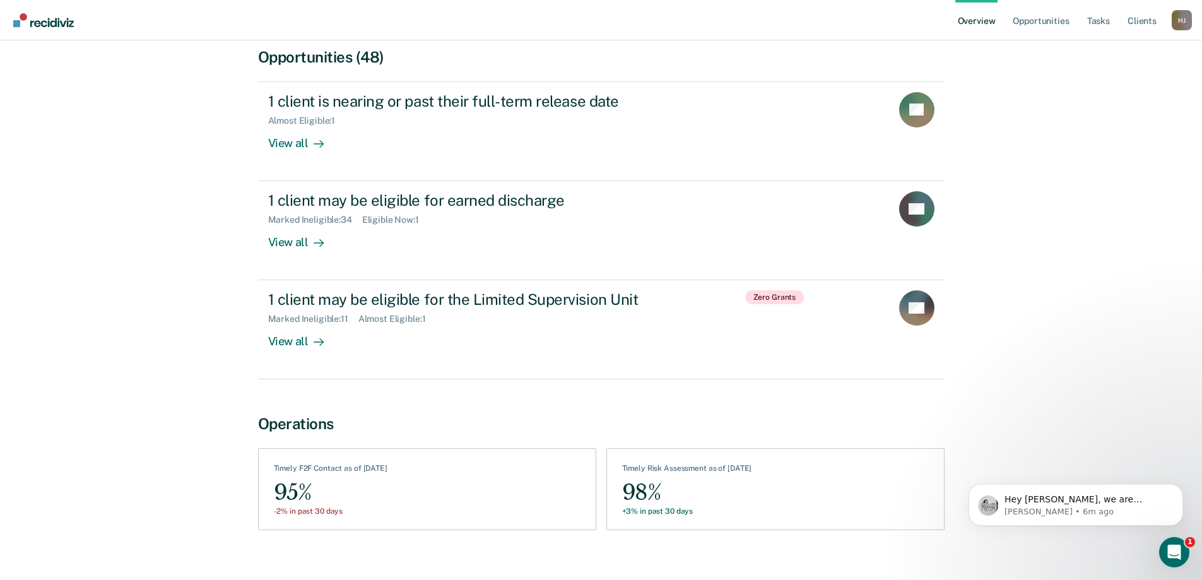
click at [56, 25] on img "Go to Recidiviz Home" at bounding box center [43, 20] width 61 height 14
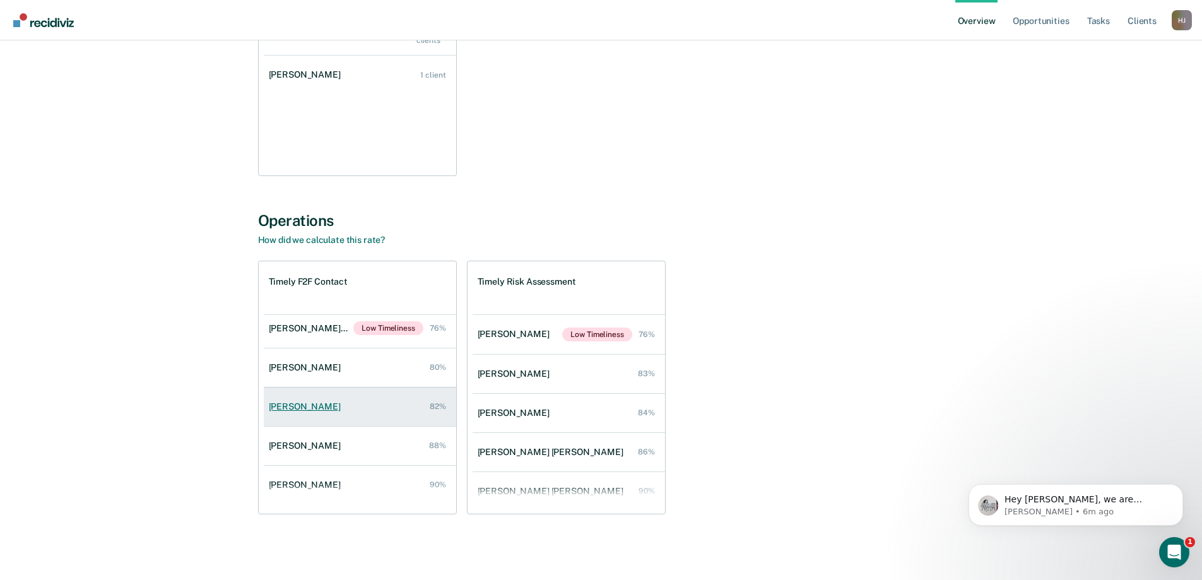
scroll to position [126, 0]
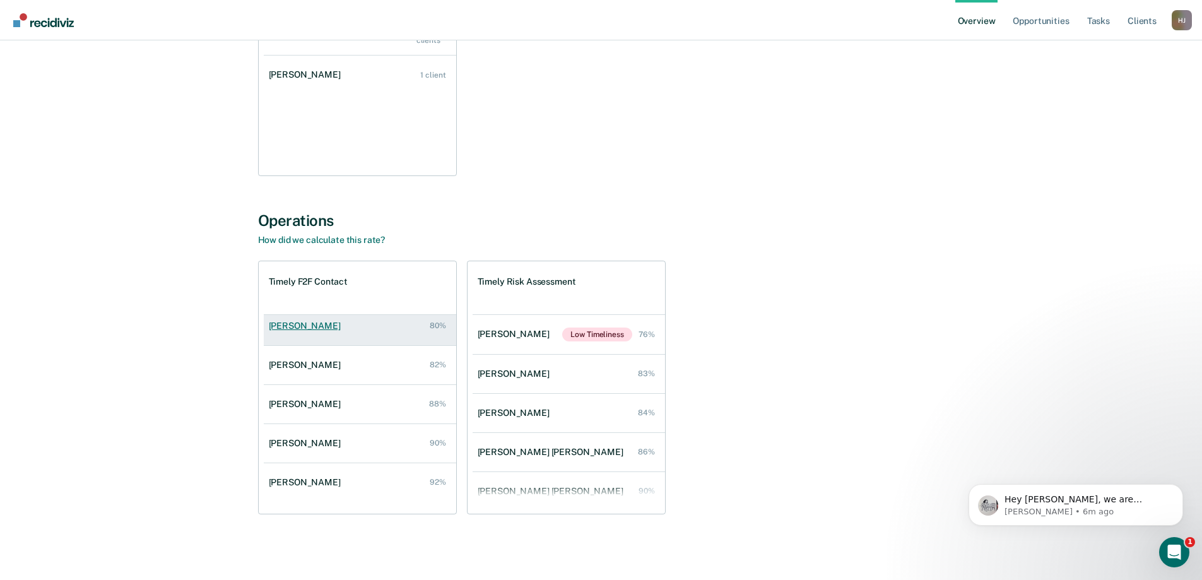
click at [317, 327] on div "[PERSON_NAME]" at bounding box center [307, 325] width 77 height 11
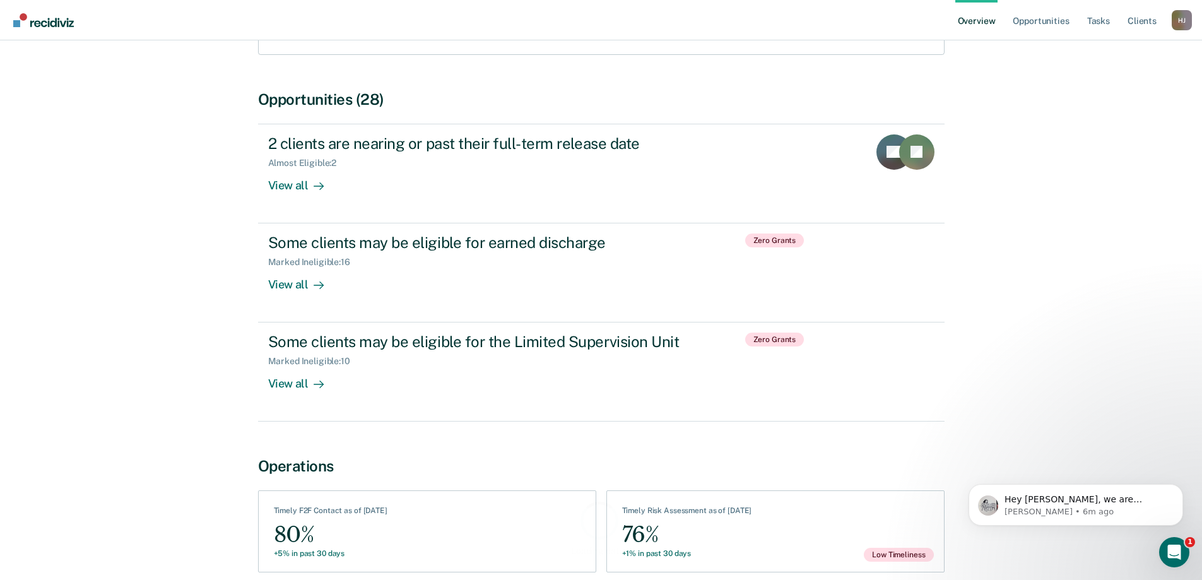
scroll to position [302, 0]
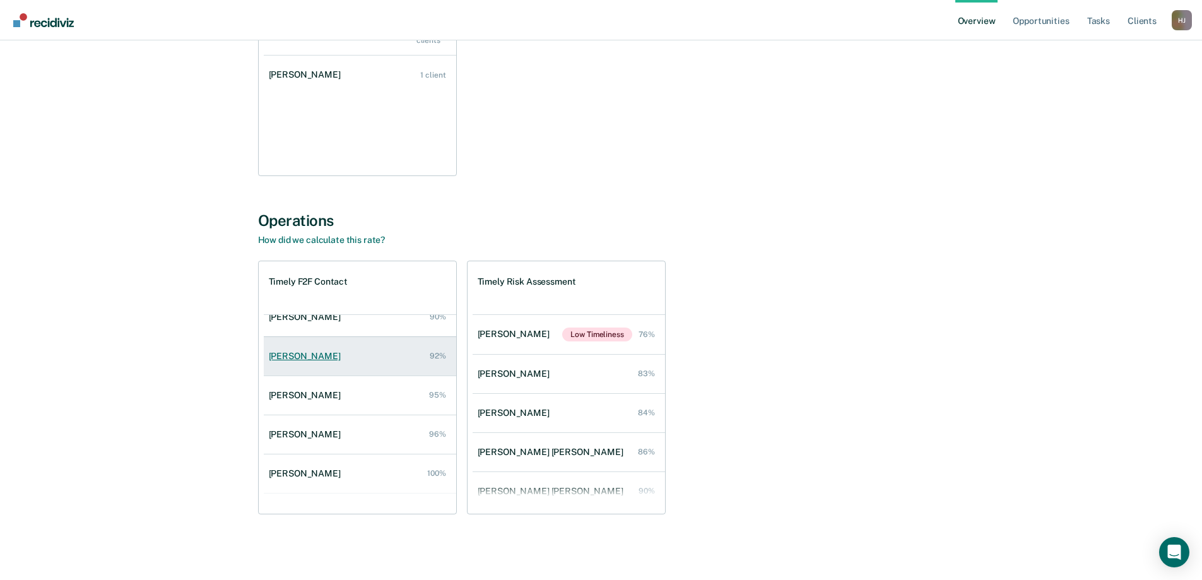
scroll to position [286, 0]
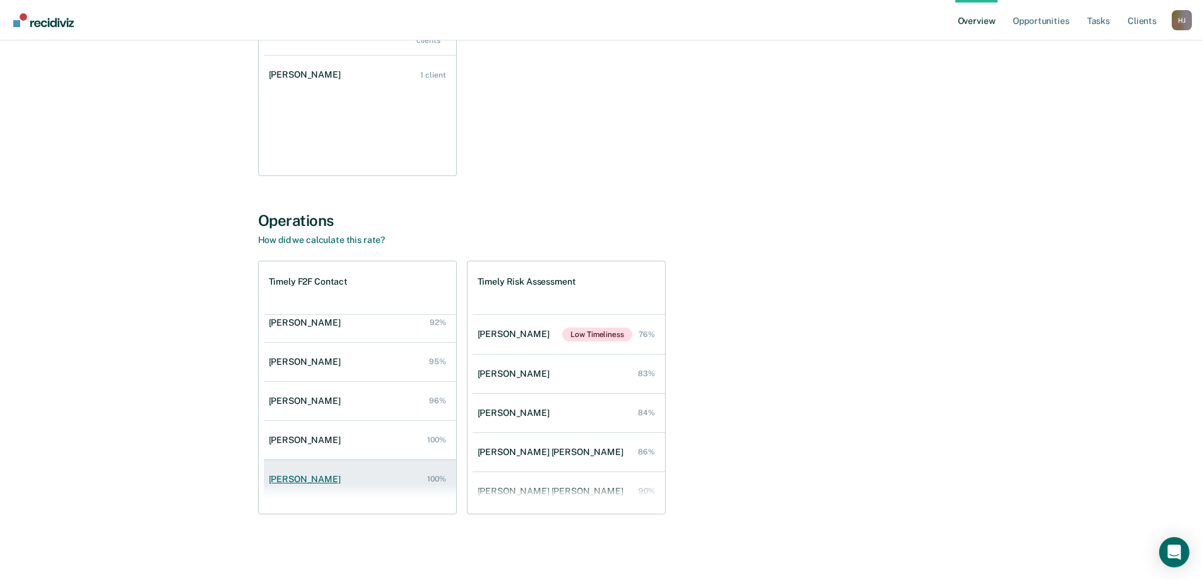
click at [330, 476] on div "[PERSON_NAME]" at bounding box center [307, 479] width 77 height 11
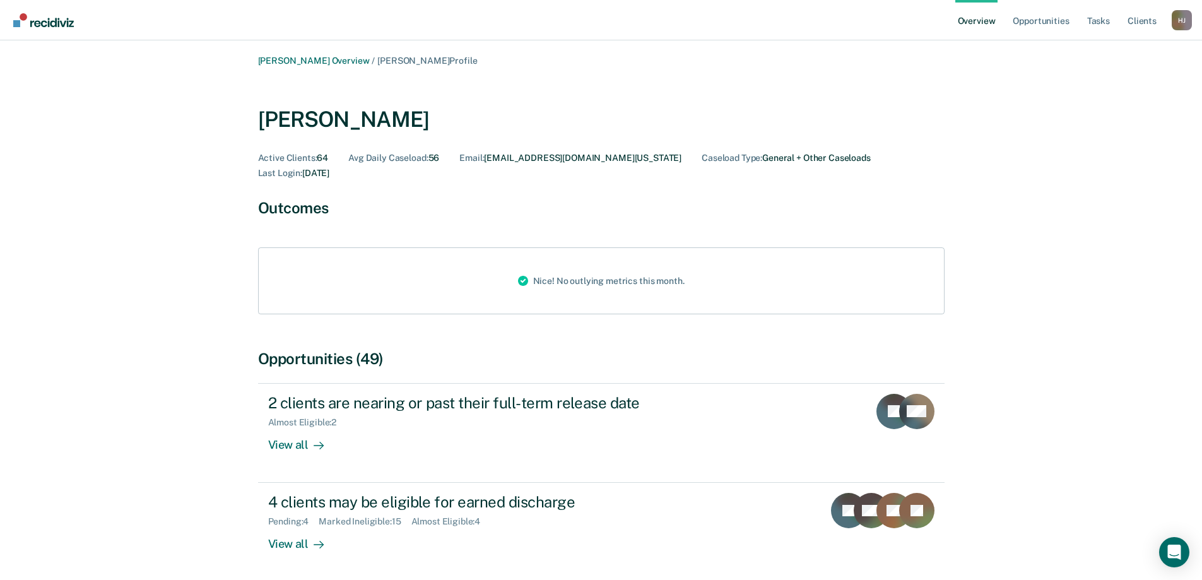
click at [47, 19] on img "Go to Recidiviz Home" at bounding box center [43, 20] width 61 height 14
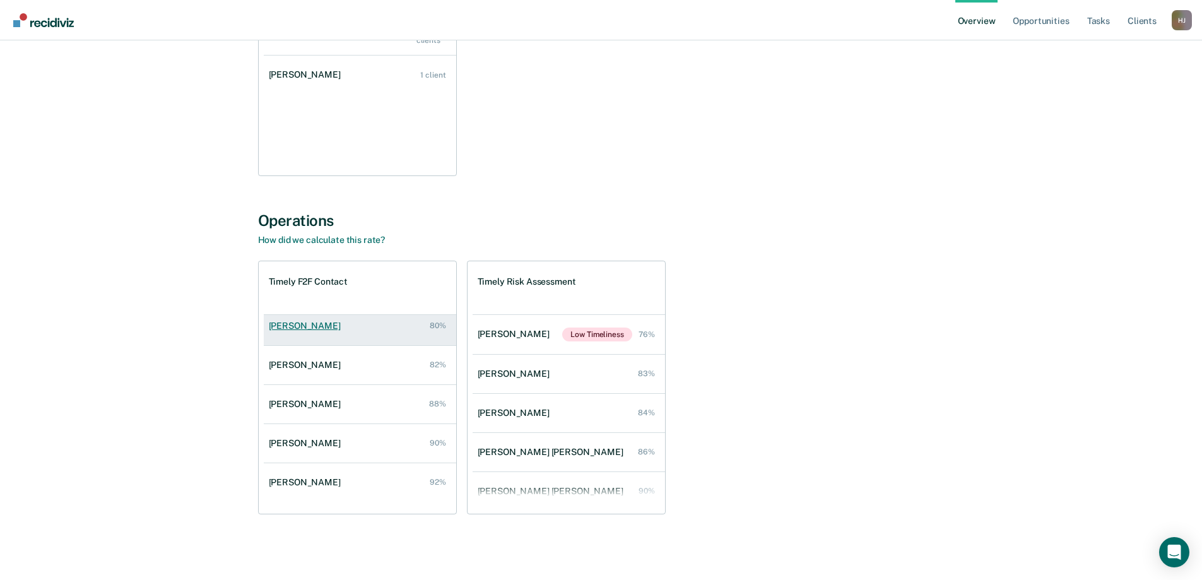
scroll to position [189, 0]
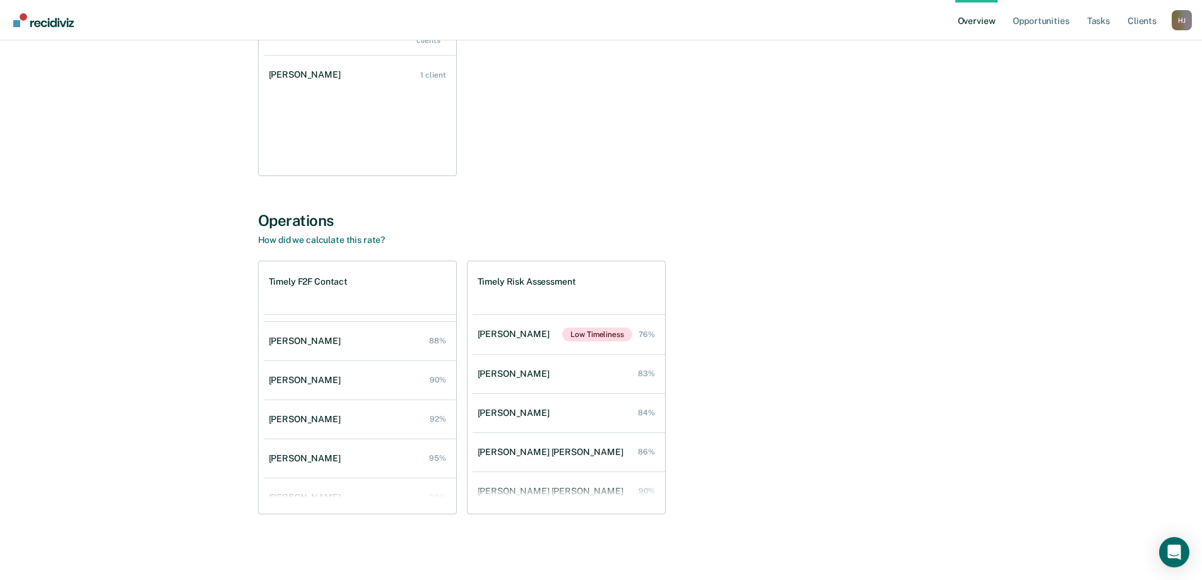
click at [310, 343] on div "[PERSON_NAME]" at bounding box center [307, 341] width 77 height 11
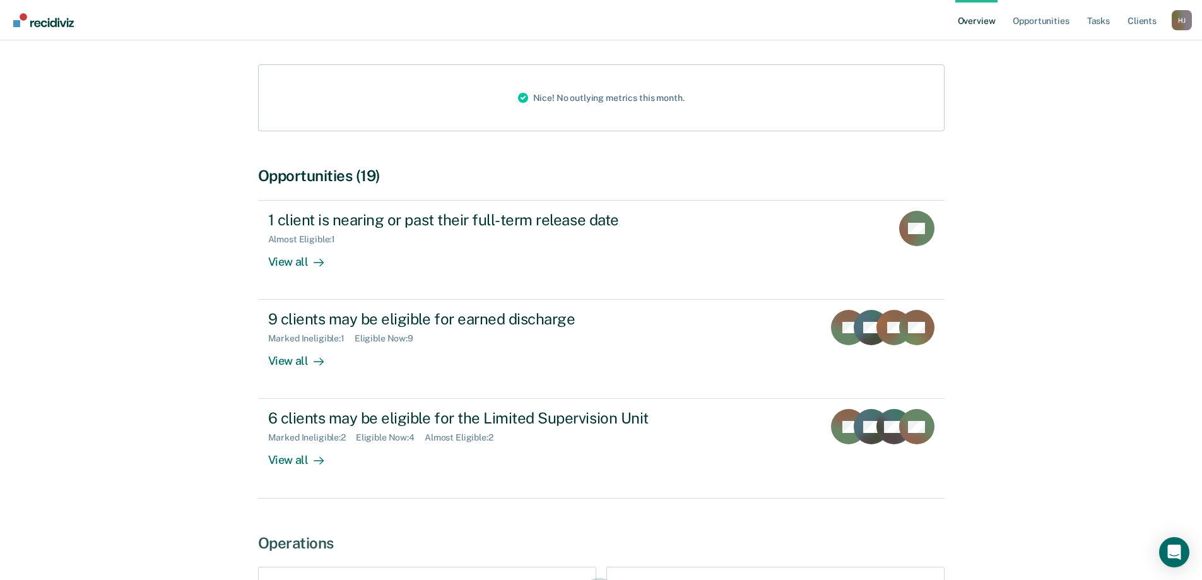
scroll to position [302, 0]
